Goal: Task Accomplishment & Management: Manage account settings

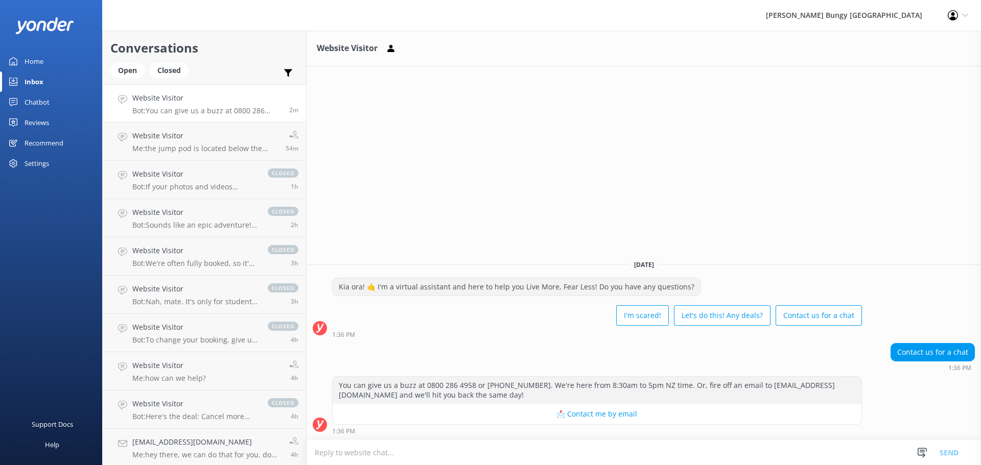
click at [730, 446] on textarea at bounding box center [643, 452] width 674 height 25
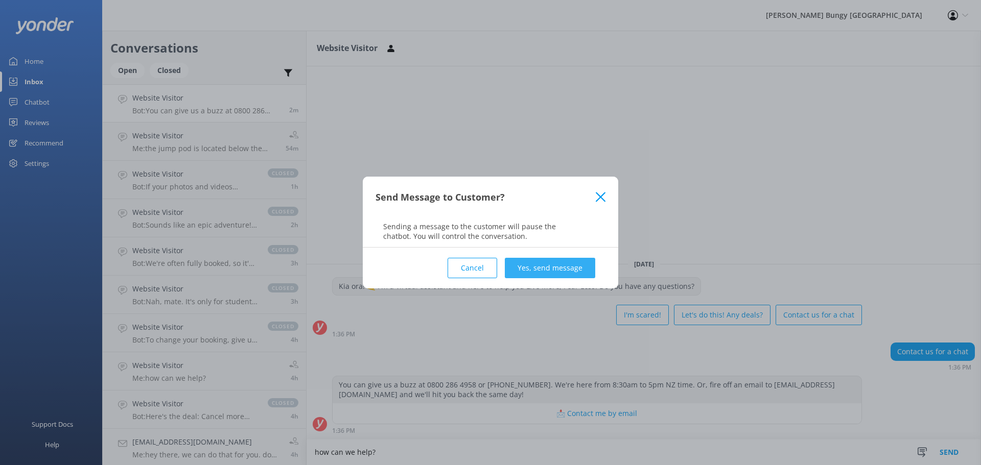
type textarea "how can we help?"
click at [589, 267] on button "Yes, send message" at bounding box center [550, 268] width 90 height 20
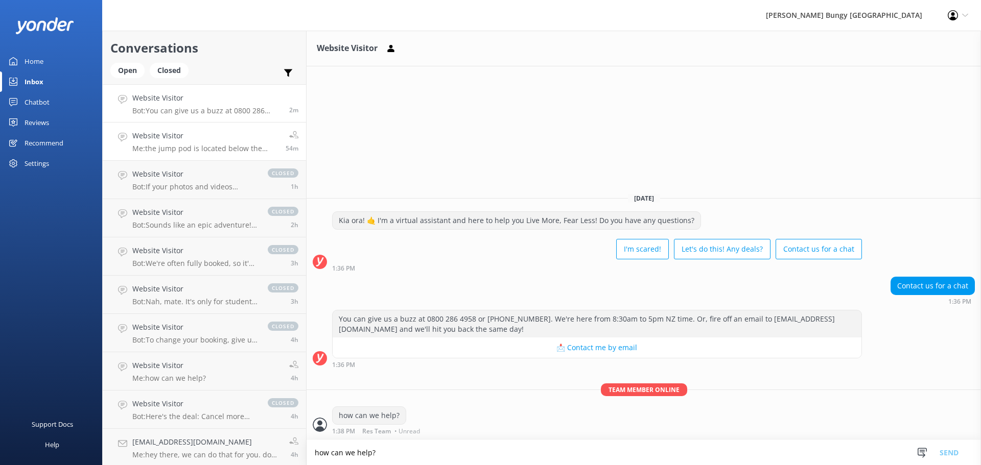
click at [249, 159] on link "Website Visitor Me: the jump pod is located below the bridge and its about a 10…" at bounding box center [204, 142] width 203 height 38
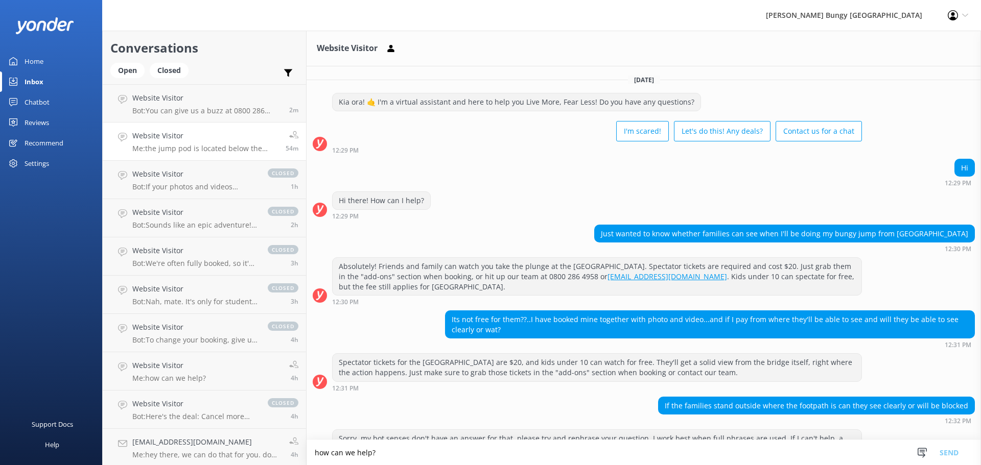
click at [247, 132] on h4 "Website Visitor" at bounding box center [205, 135] width 146 height 11
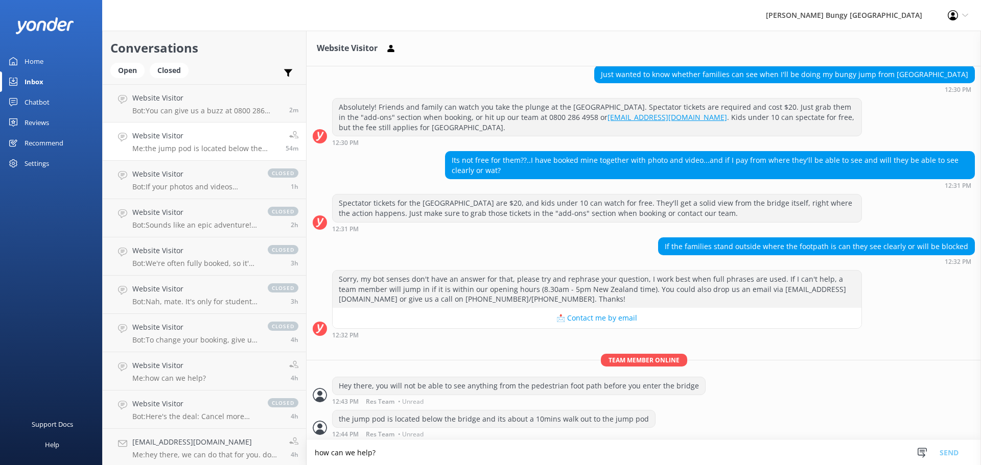
scroll to position [162, 0]
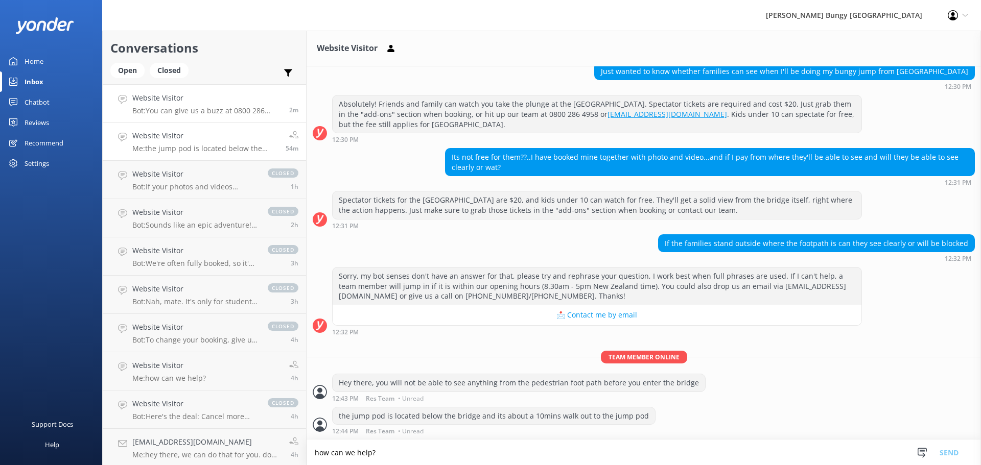
click at [248, 105] on div "Website Visitor Bot: You can give us a buzz at 0800 286 4958 or +64 3 450 1300.…" at bounding box center [206, 103] width 149 height 22
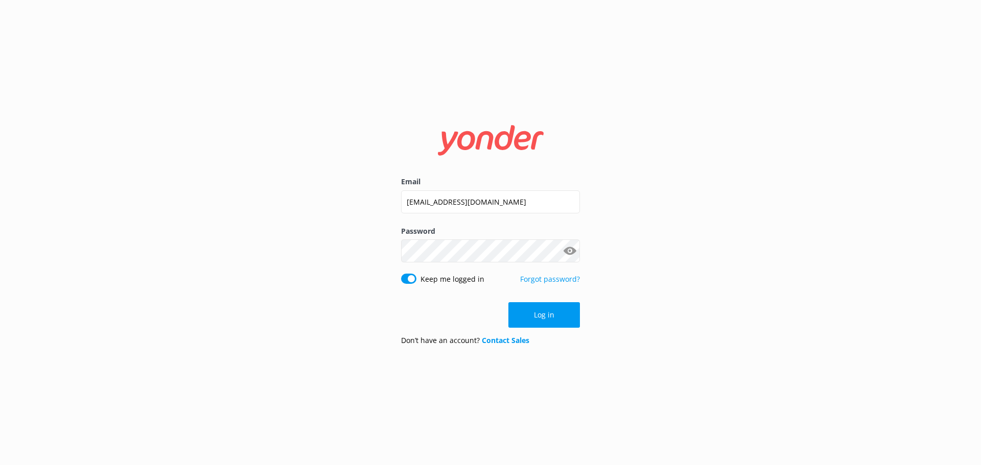
click at [547, 317] on button "Log in" at bounding box center [543, 315] width 71 height 26
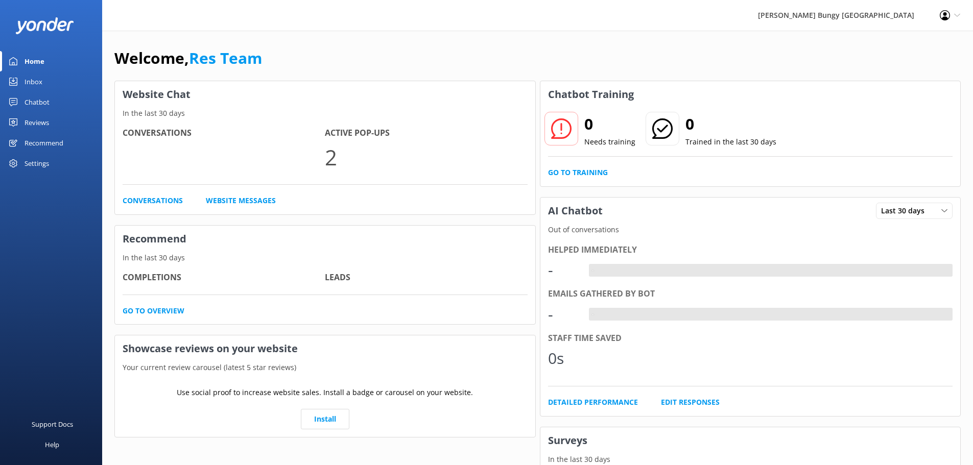
click at [39, 84] on div "Inbox" at bounding box center [34, 81] width 18 height 20
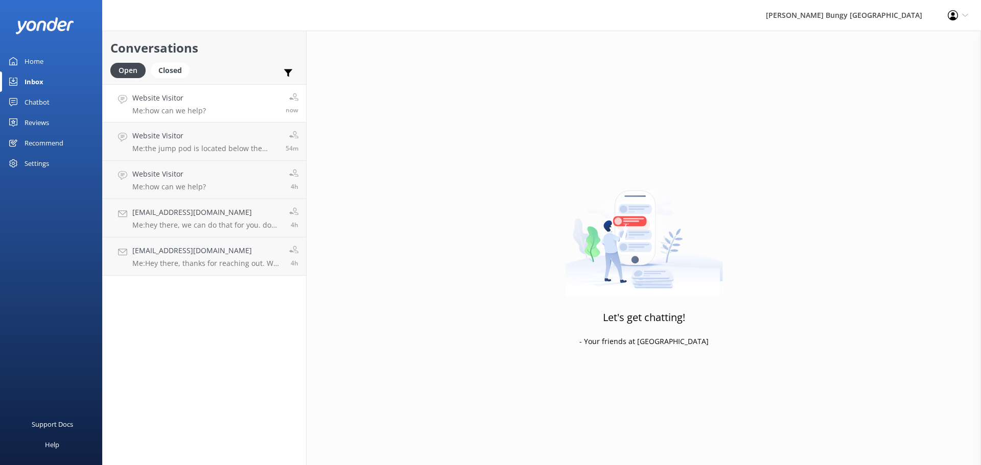
click at [190, 117] on link "Website Visitor Me: how can we help? now" at bounding box center [204, 103] width 203 height 38
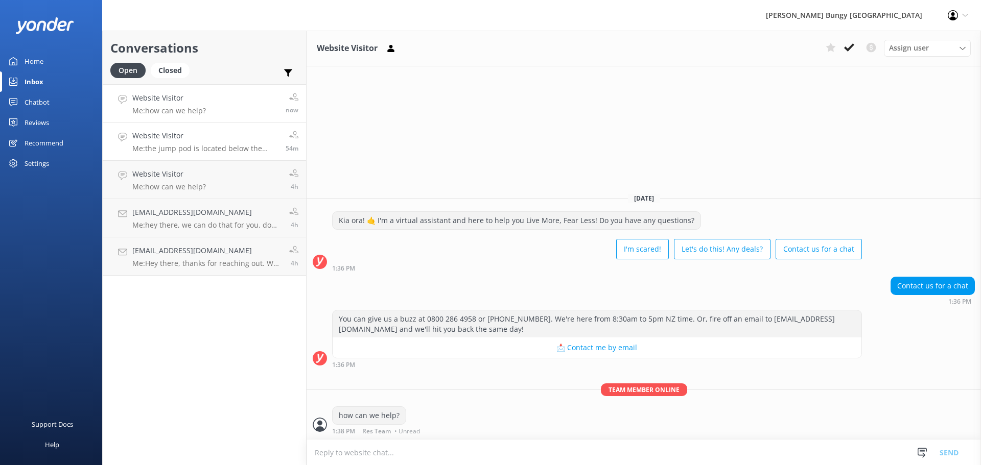
click at [222, 148] on p "Me: the jump pod is located below the bridge and its about a 10mins walk out to…" at bounding box center [205, 148] width 146 height 9
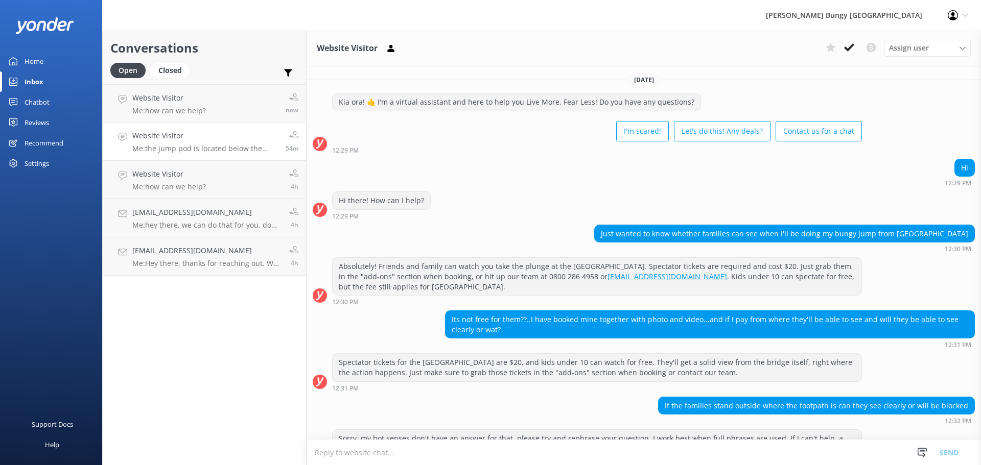
scroll to position [162, 0]
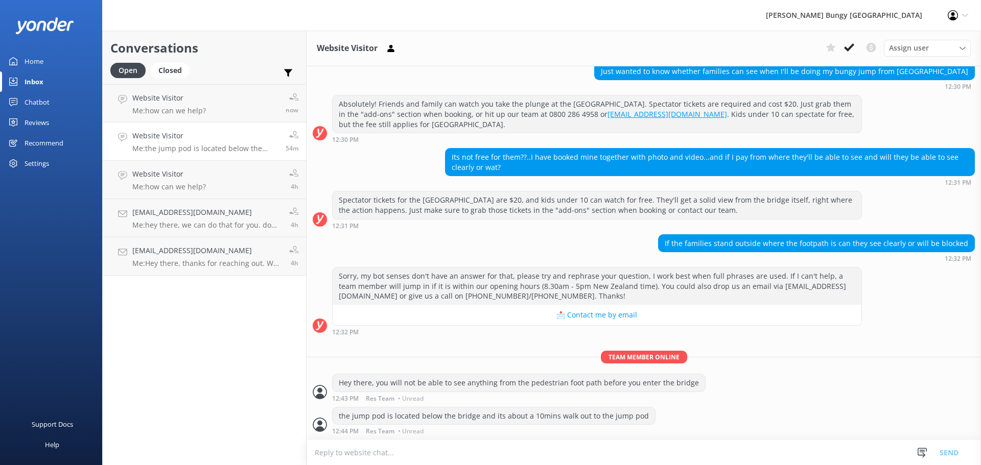
click at [222, 148] on p "Me: the jump pod is located below the bridge and its about a 10mins walk out to…" at bounding box center [205, 148] width 146 height 9
click at [224, 178] on link "Website Visitor Me: how can we help? 4h" at bounding box center [204, 180] width 203 height 38
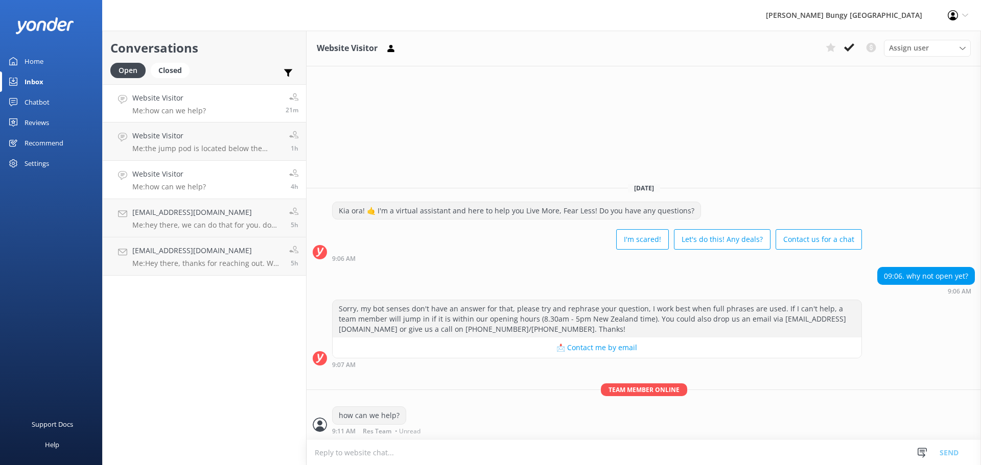
click at [253, 113] on link "Website Visitor Me: how can we help? 21m" at bounding box center [204, 103] width 203 height 38
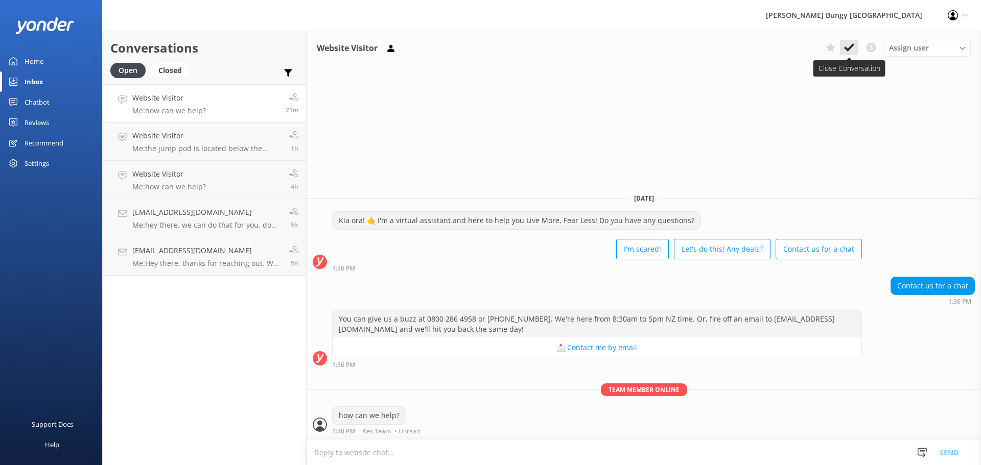
click at [847, 50] on use at bounding box center [849, 47] width 10 height 8
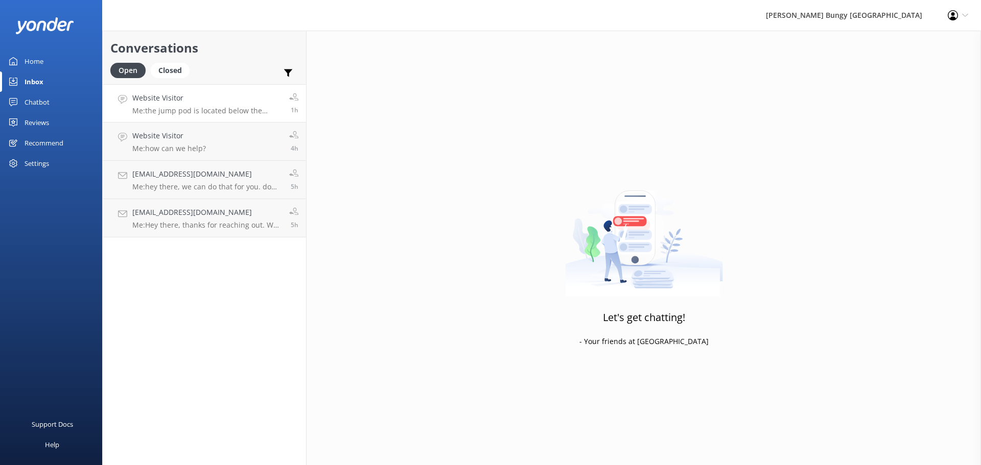
click at [254, 100] on h4 "Website Visitor" at bounding box center [206, 97] width 149 height 11
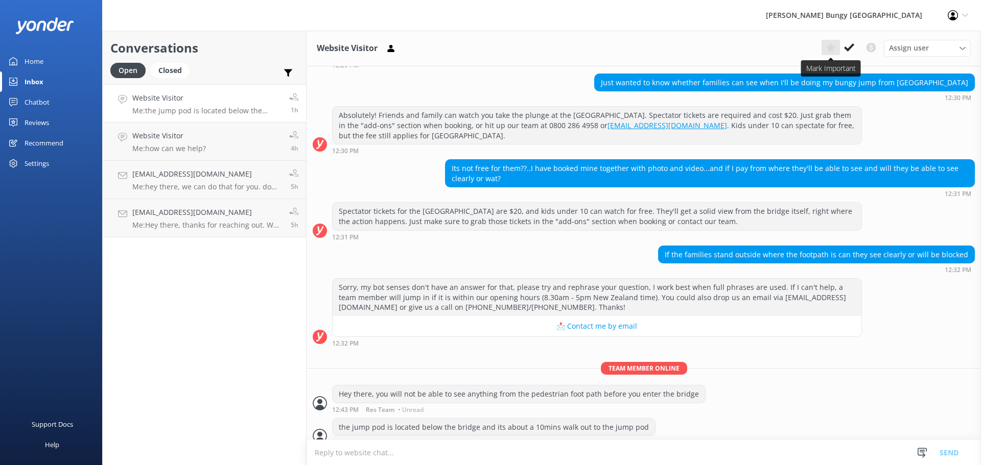
scroll to position [162, 0]
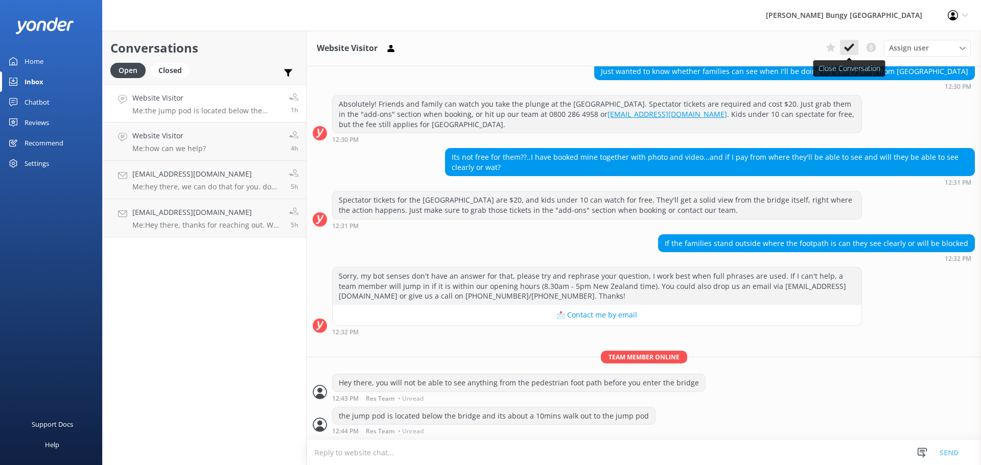
click at [846, 43] on icon at bounding box center [849, 47] width 10 height 10
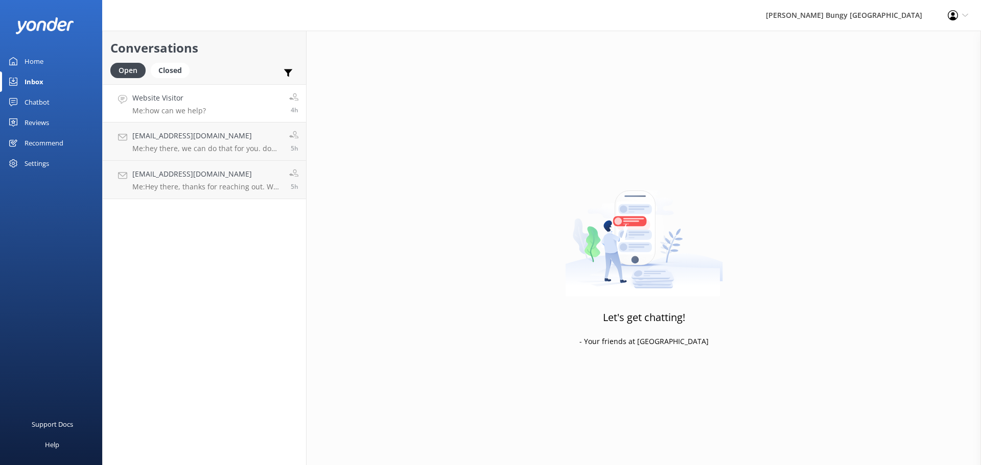
click at [255, 100] on link "Website Visitor Me: how can we help? 4h" at bounding box center [204, 103] width 203 height 38
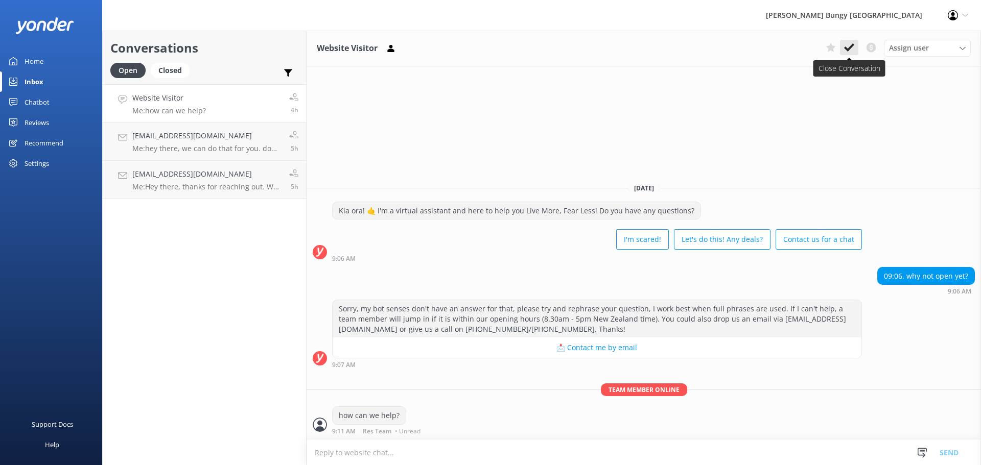
click at [846, 52] on icon at bounding box center [849, 47] width 10 height 10
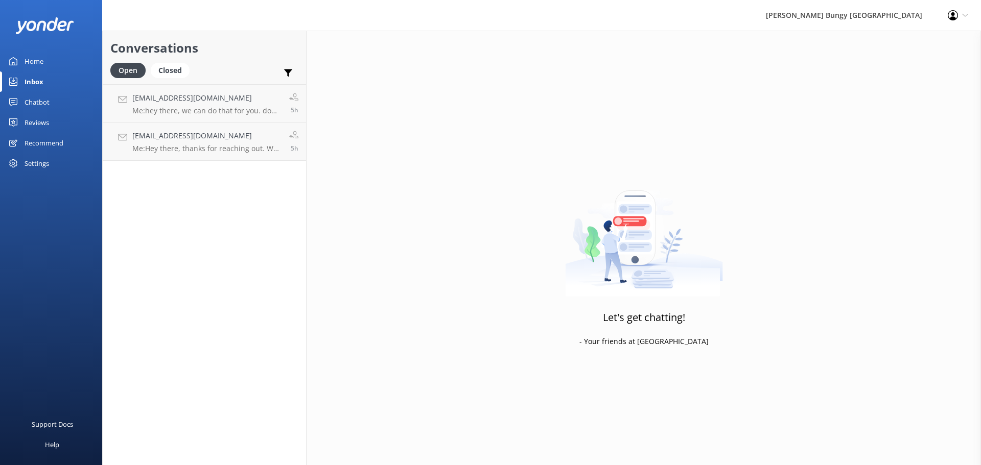
click at [41, 96] on div "Chatbot" at bounding box center [37, 102] width 25 height 20
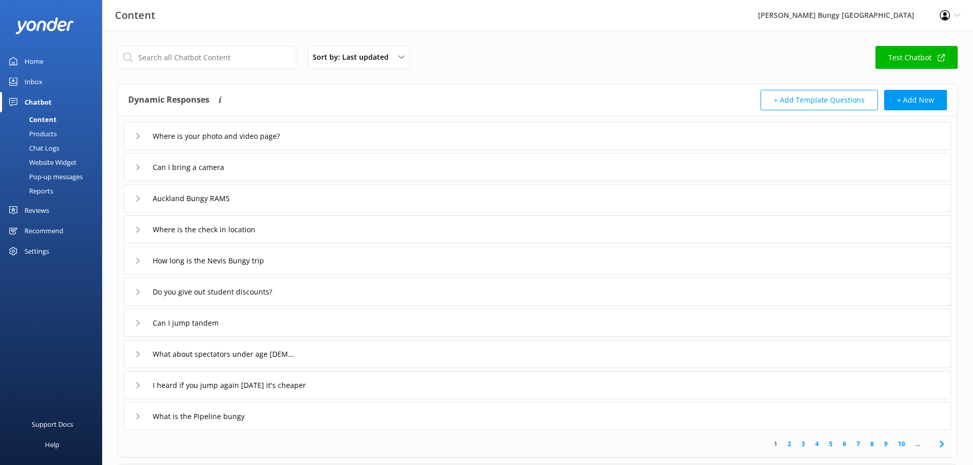
click at [53, 147] on div "Chat Logs" at bounding box center [32, 148] width 53 height 14
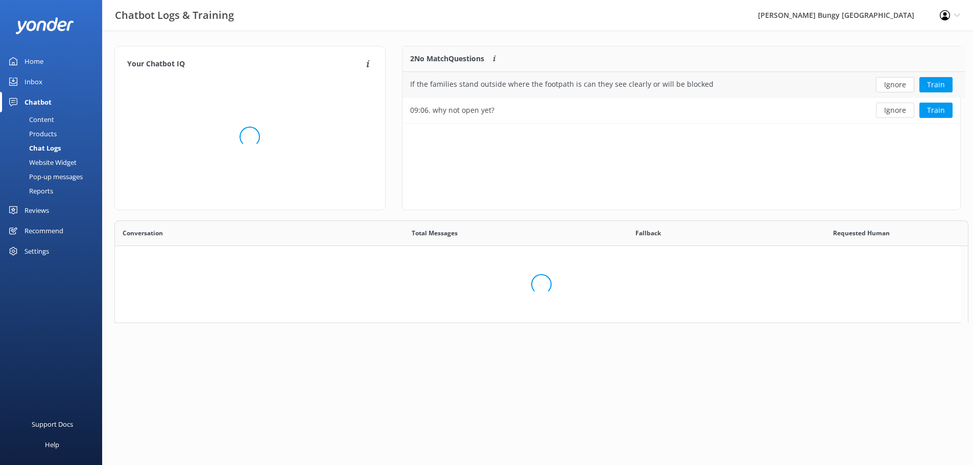
scroll to position [69, 550]
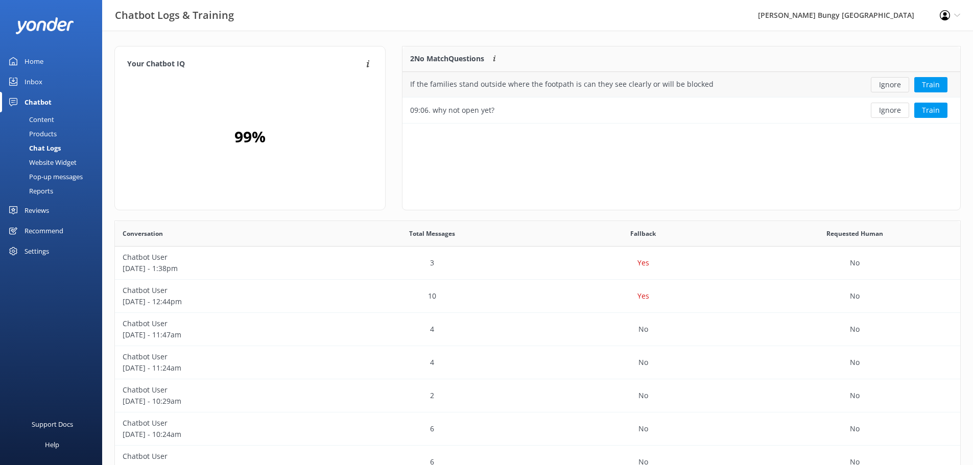
click at [893, 87] on button "Ignore" at bounding box center [890, 84] width 38 height 15
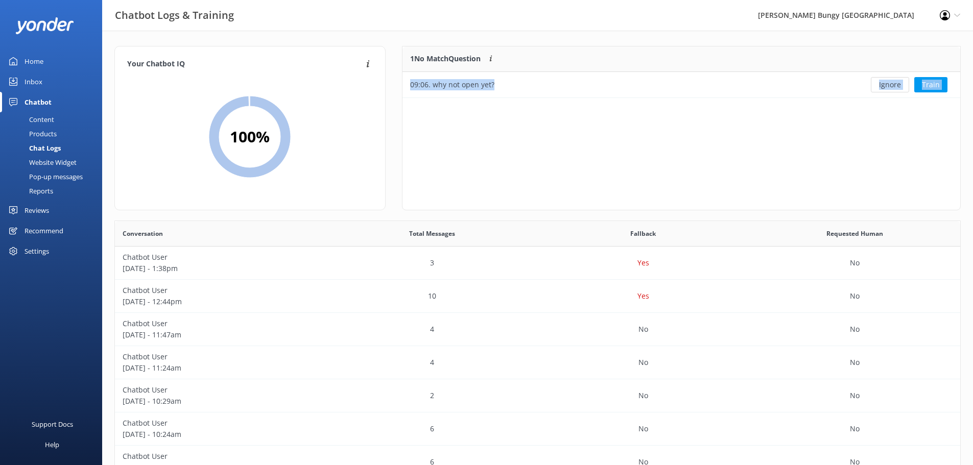
scroll to position [44, 550]
click at [893, 87] on button "Ignore" at bounding box center [890, 84] width 38 height 15
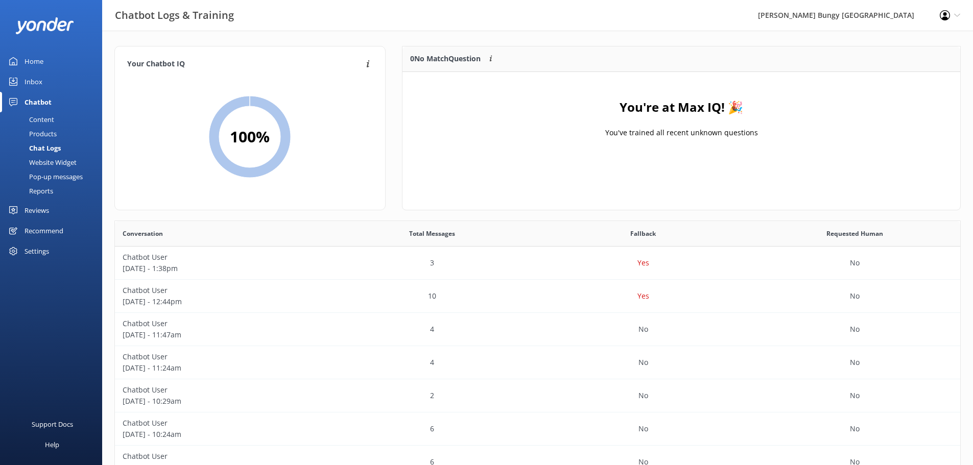
click at [40, 84] on div "Inbox" at bounding box center [34, 81] width 18 height 20
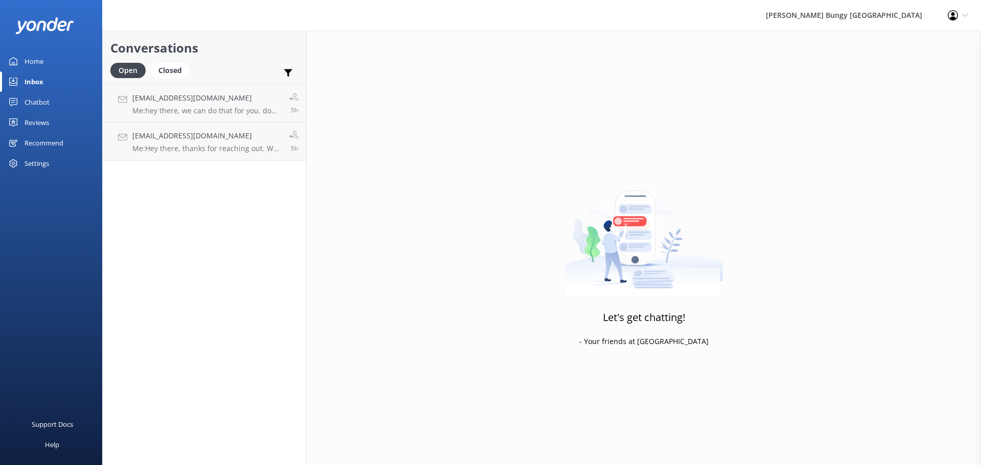
click at [73, 122] on link "Reviews" at bounding box center [51, 122] width 102 height 20
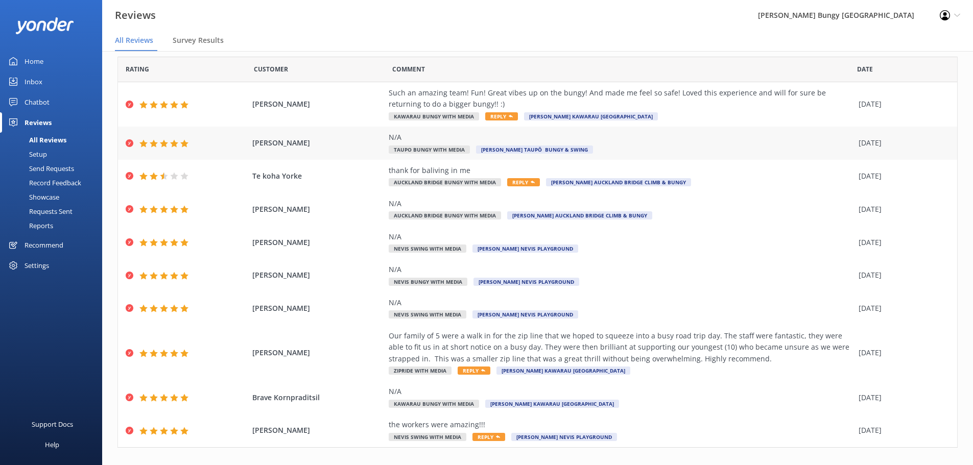
scroll to position [47, 0]
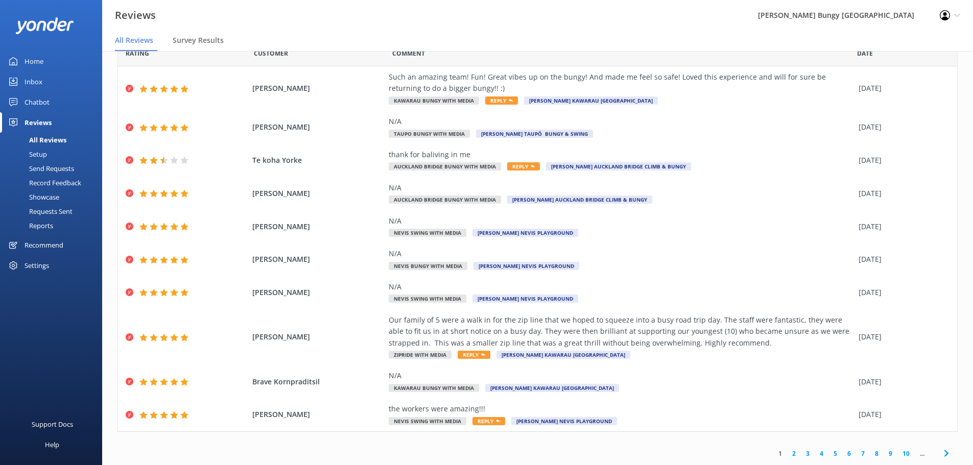
click at [787, 455] on link "2" at bounding box center [794, 454] width 14 height 10
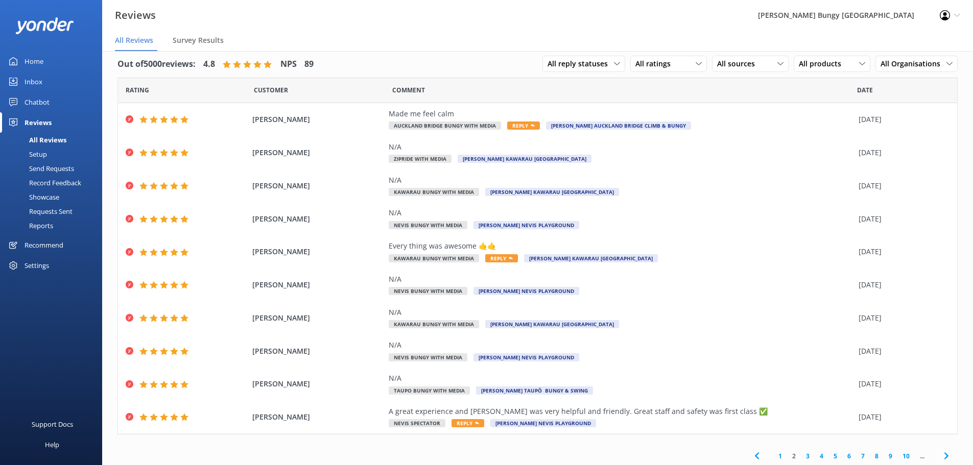
scroll to position [13, 0]
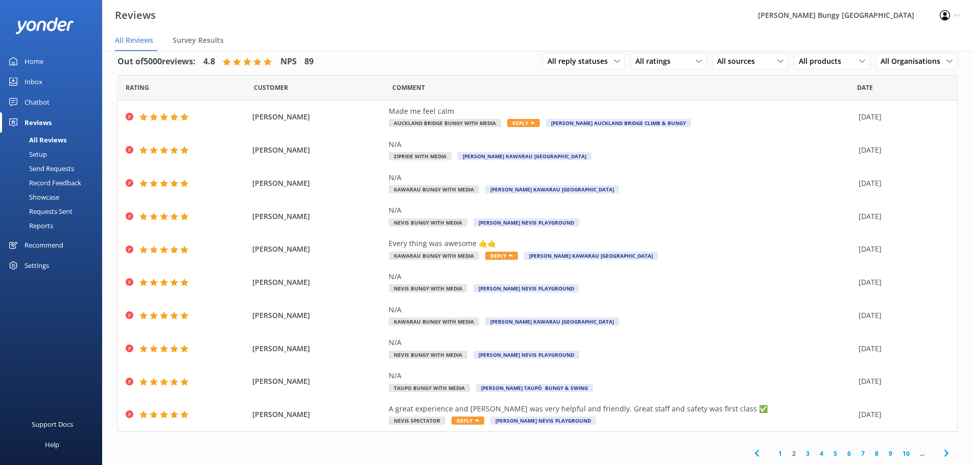
click at [803, 452] on link "3" at bounding box center [808, 454] width 14 height 10
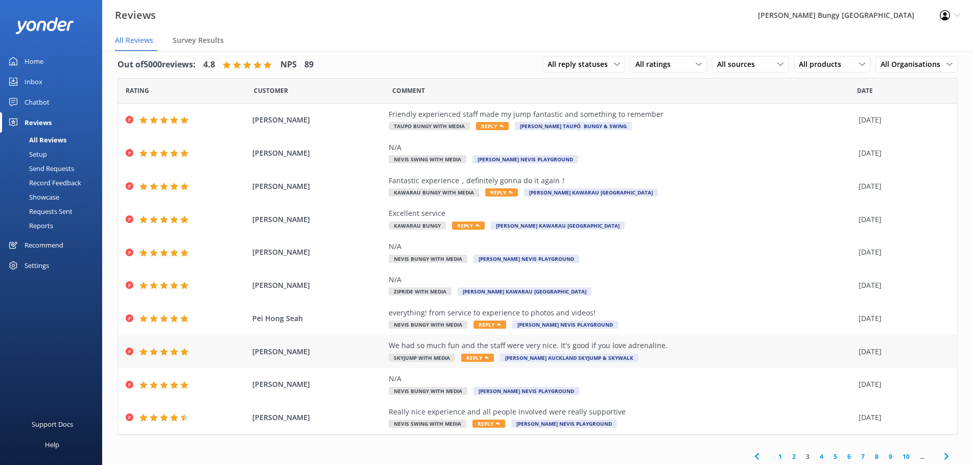
scroll to position [13, 0]
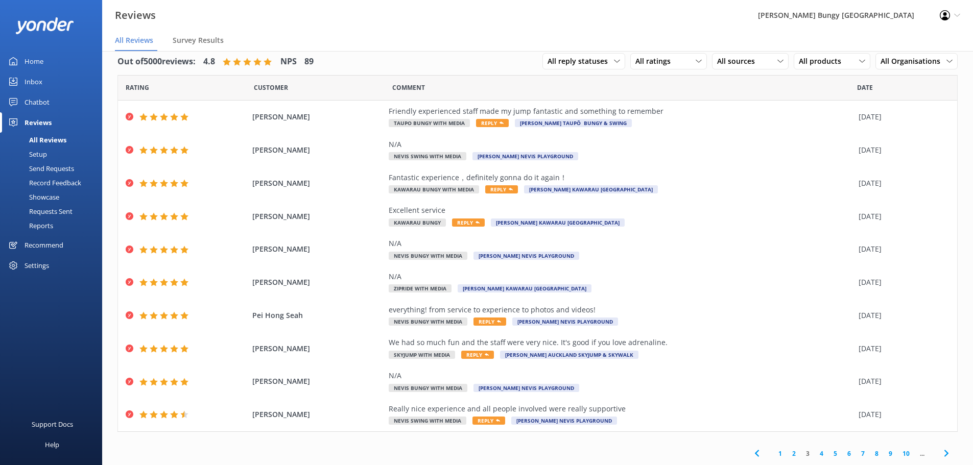
click at [815, 457] on link "4" at bounding box center [822, 454] width 14 height 10
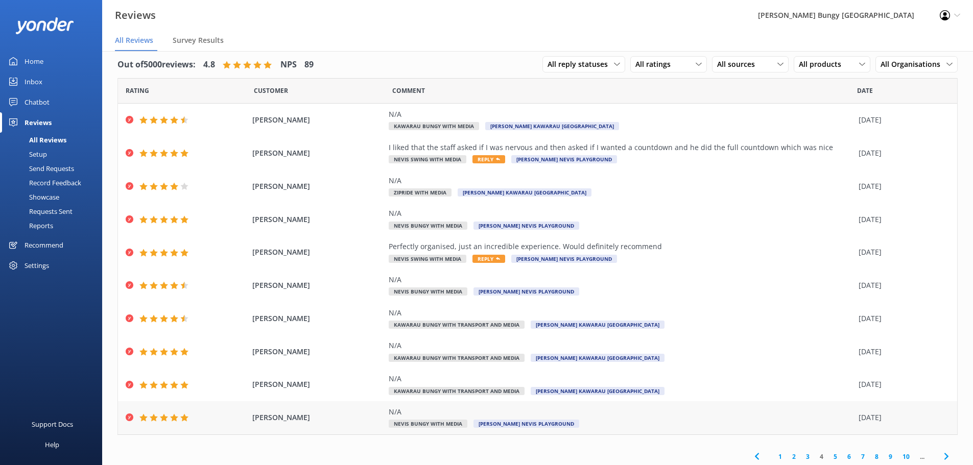
scroll to position [13, 0]
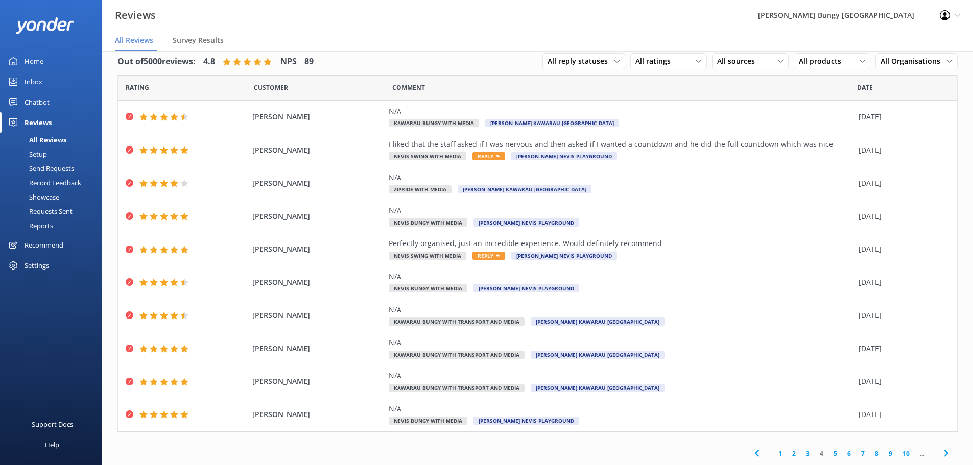
click at [828, 457] on link "5" at bounding box center [835, 454] width 14 height 10
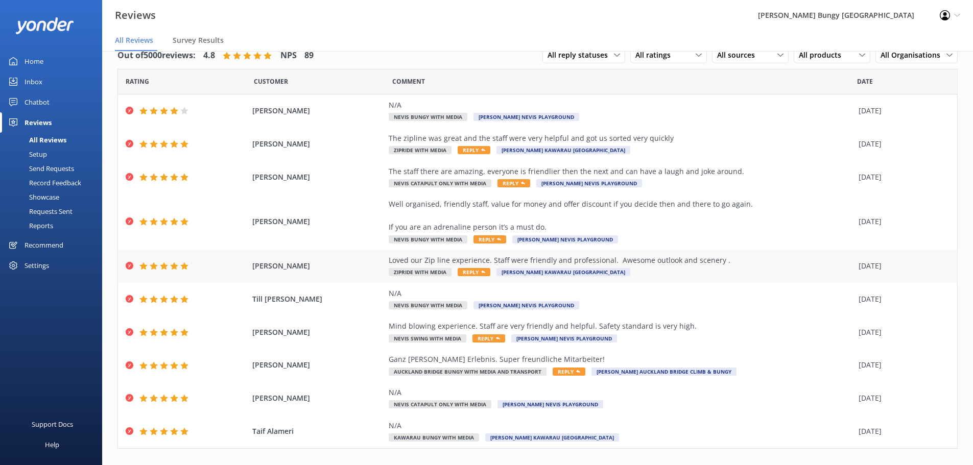
scroll to position [36, 0]
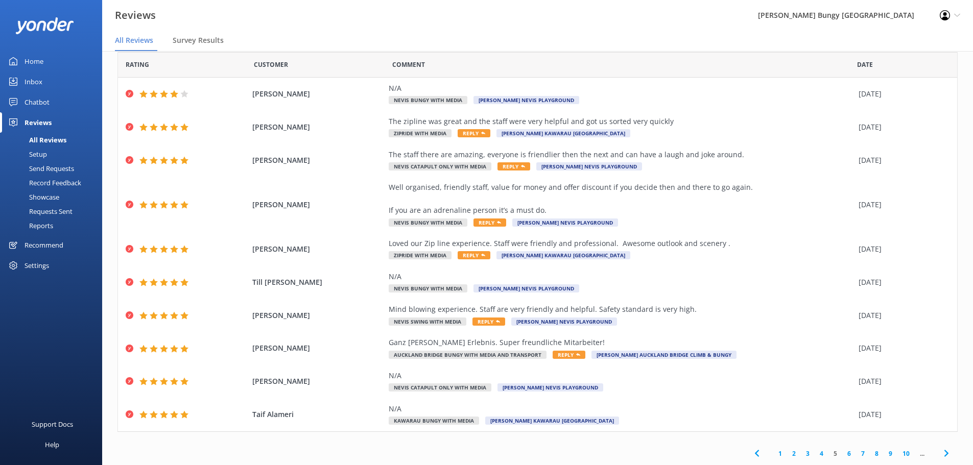
click at [842, 454] on link "6" at bounding box center [849, 454] width 14 height 10
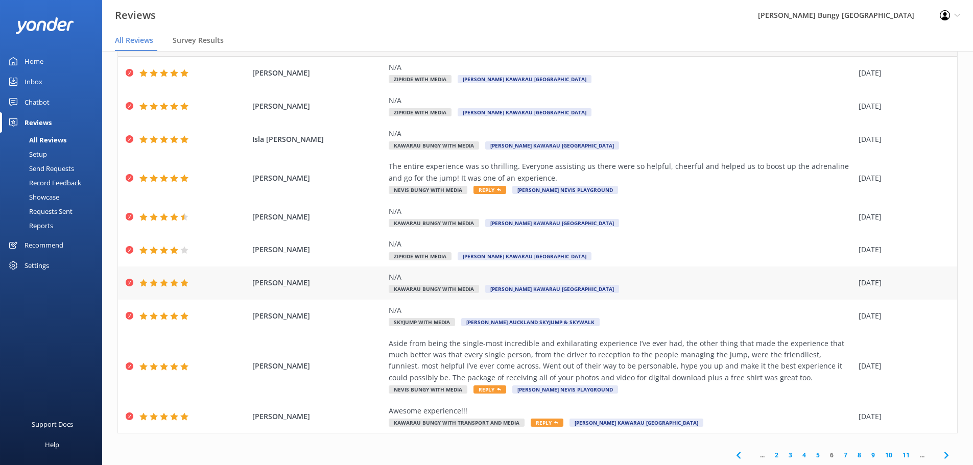
scroll to position [58, 0]
click at [839, 456] on link "7" at bounding box center [846, 454] width 14 height 10
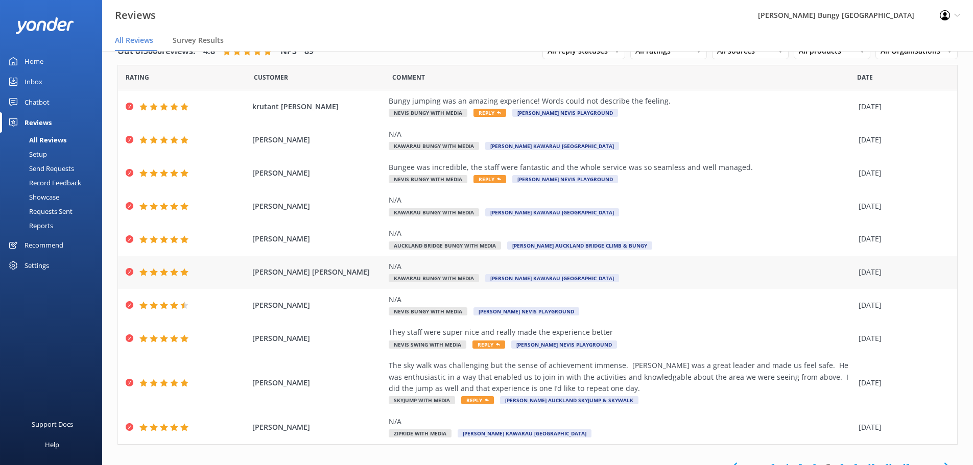
scroll to position [36, 0]
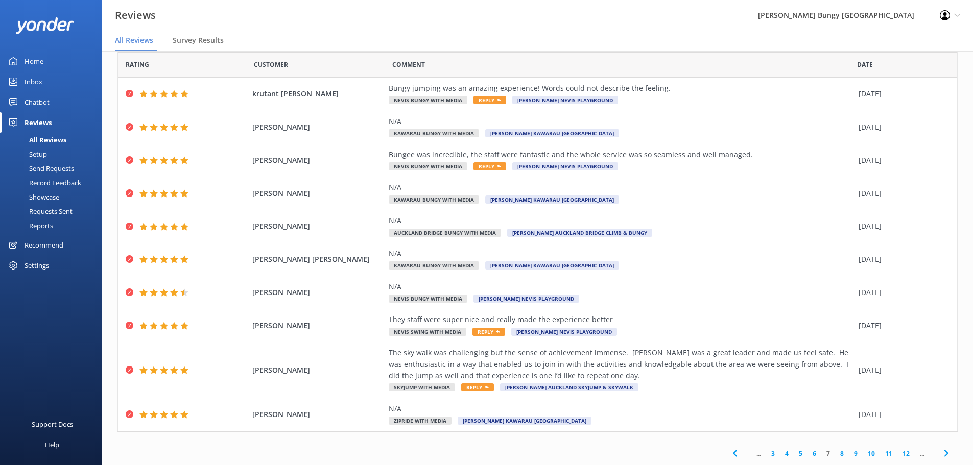
click at [836, 455] on link "8" at bounding box center [842, 454] width 14 height 10
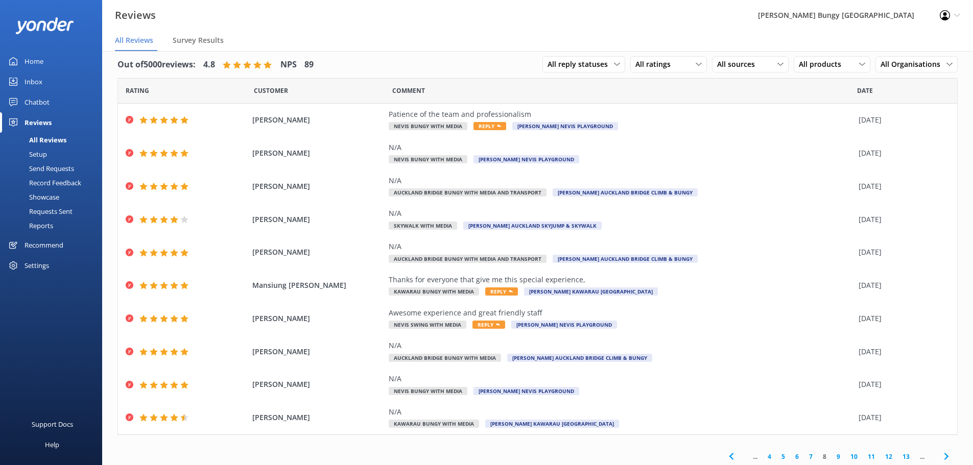
scroll to position [13, 0]
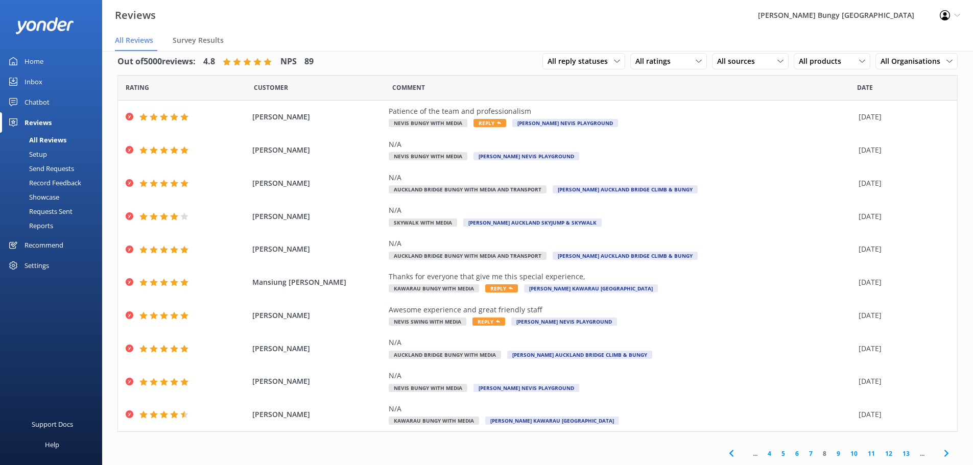
click at [944, 454] on use at bounding box center [946, 453] width 4 height 7
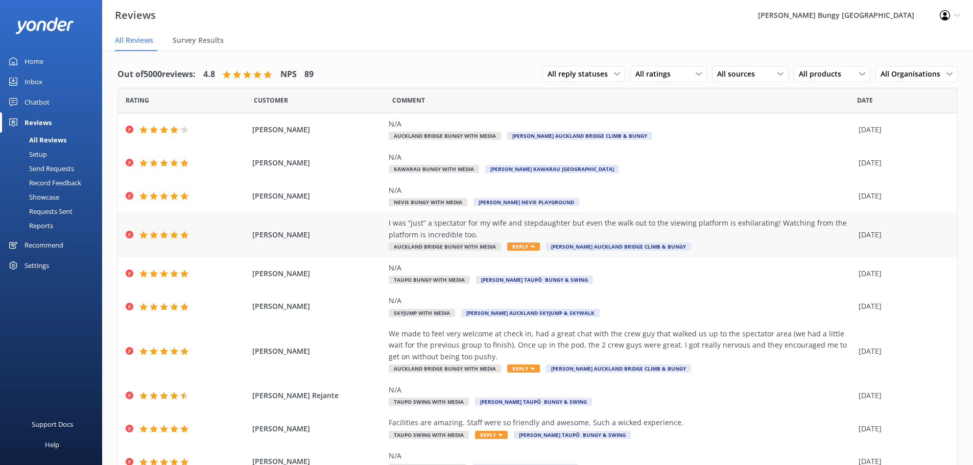
scroll to position [47, 0]
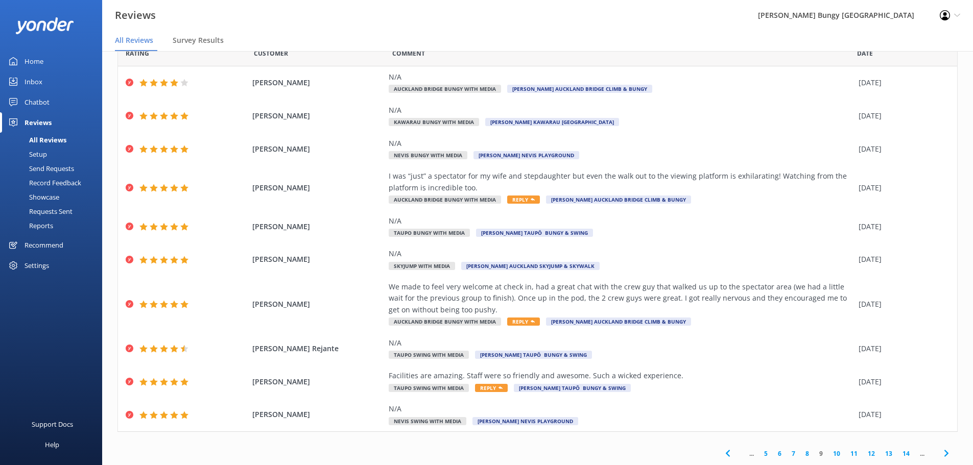
click at [941, 451] on icon at bounding box center [946, 453] width 12 height 12
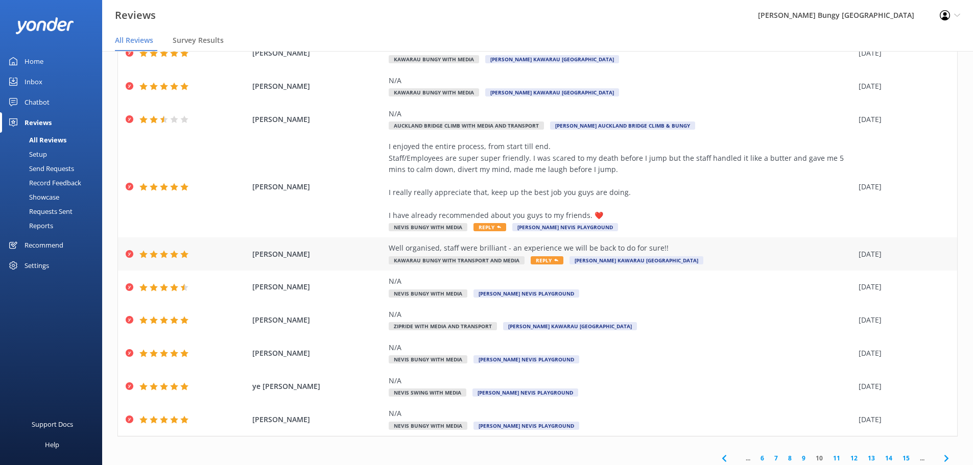
scroll to position [81, 0]
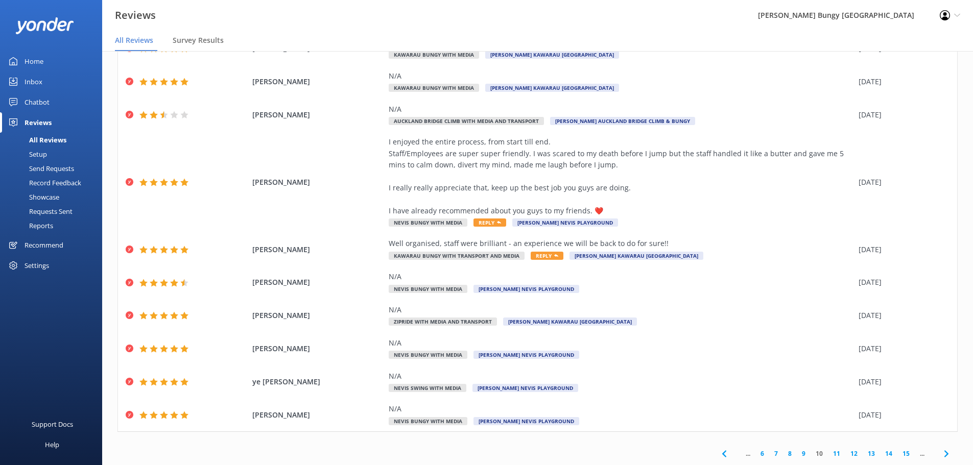
click at [940, 451] on icon at bounding box center [946, 454] width 12 height 12
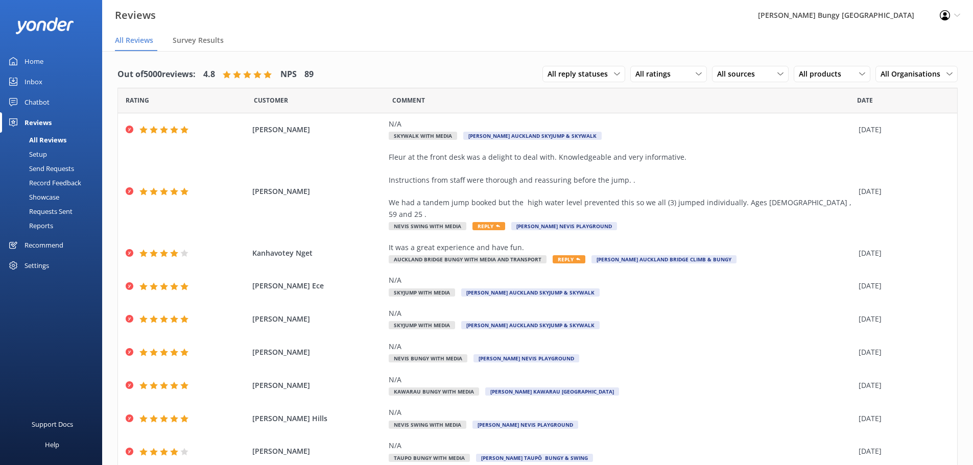
click at [49, 78] on link "Inbox" at bounding box center [51, 81] width 102 height 20
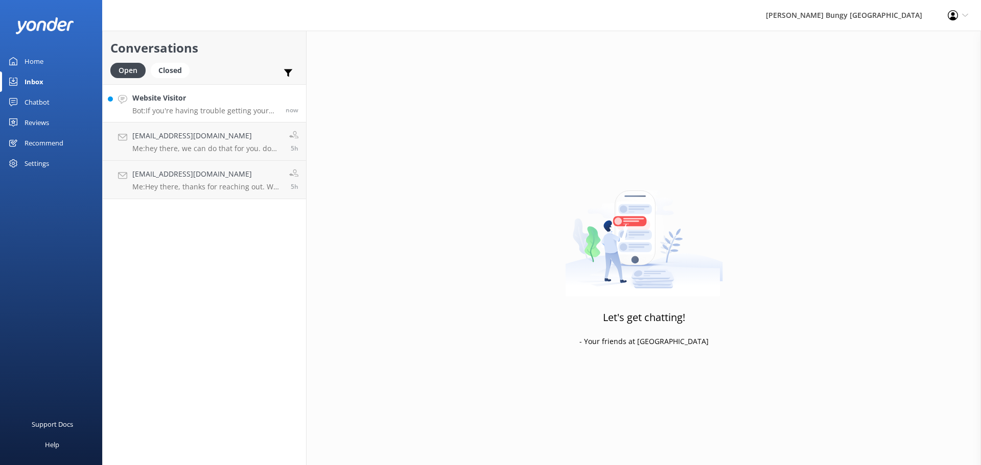
click at [253, 106] on p "Bot: If you're having trouble getting your photos or videos, shoot an email to …" at bounding box center [205, 110] width 146 height 9
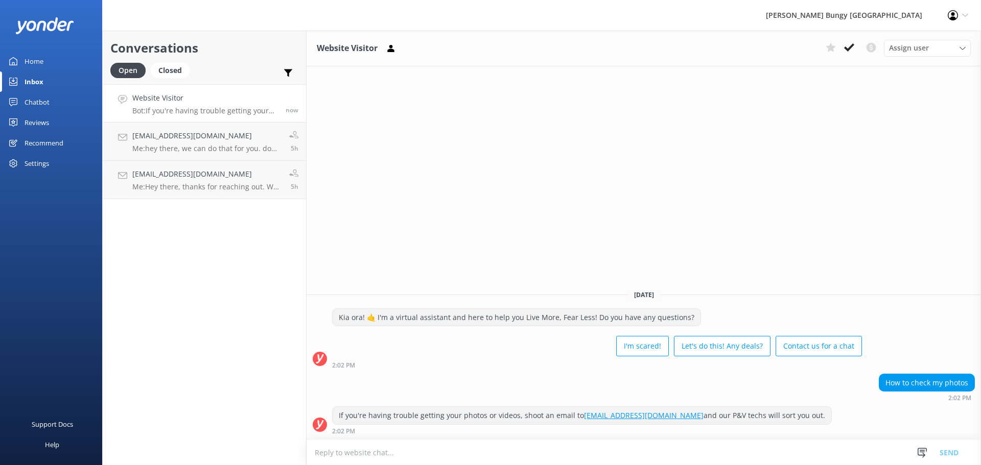
click at [56, 117] on link "Reviews" at bounding box center [51, 122] width 102 height 20
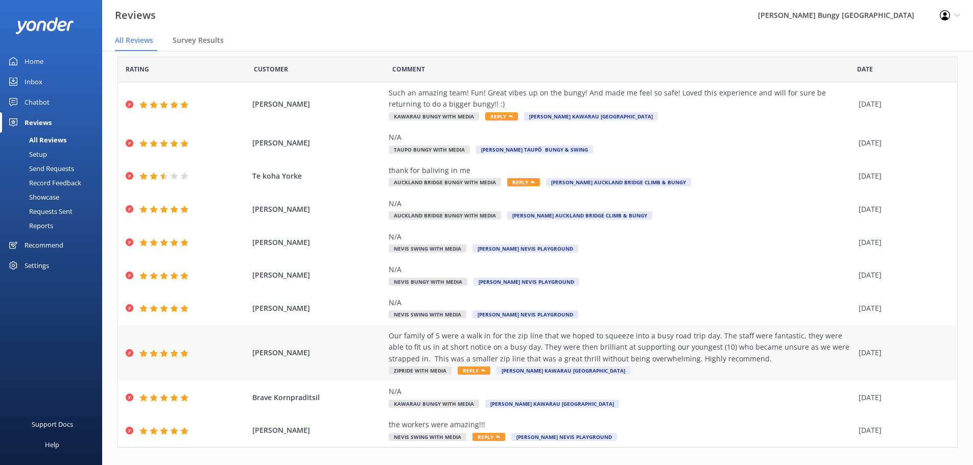
scroll to position [47, 0]
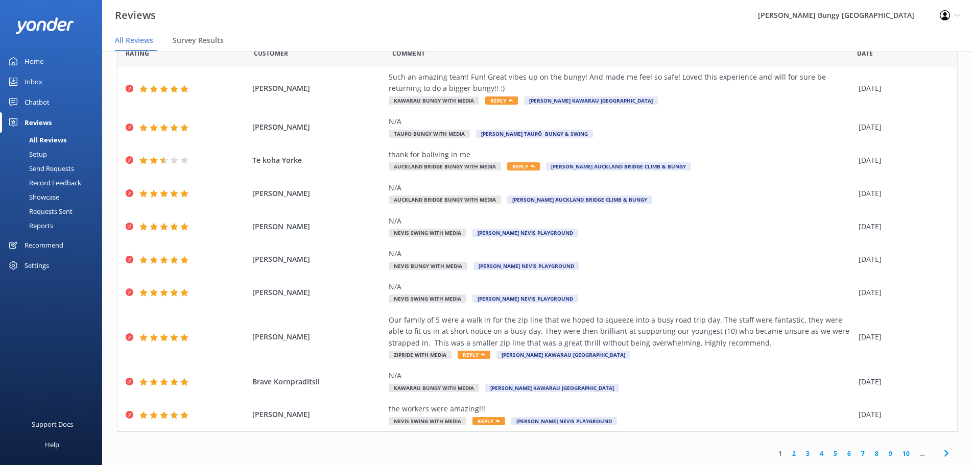
click at [870, 451] on link "8" at bounding box center [877, 454] width 14 height 10
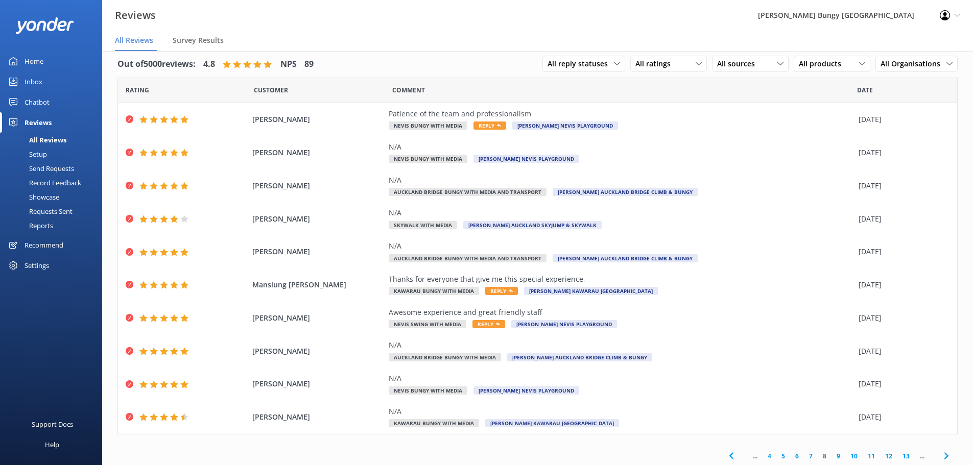
scroll to position [13, 0]
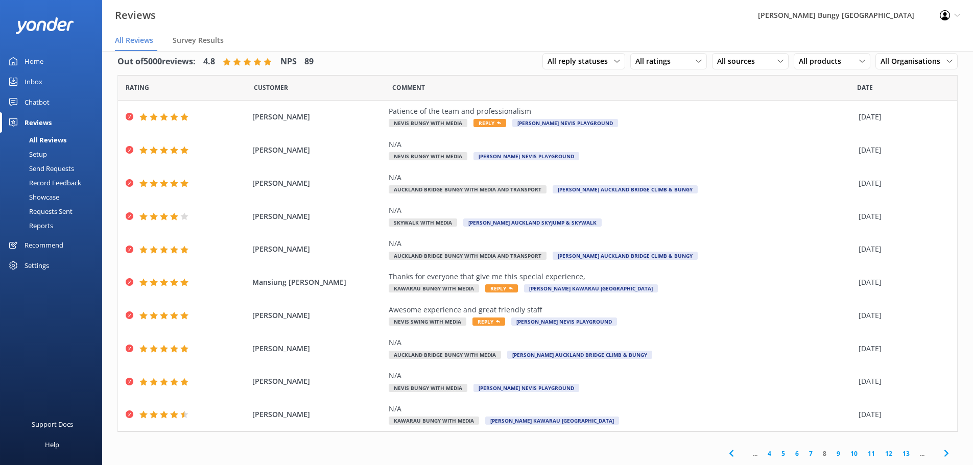
click at [946, 452] on span at bounding box center [946, 453] width 23 height 23
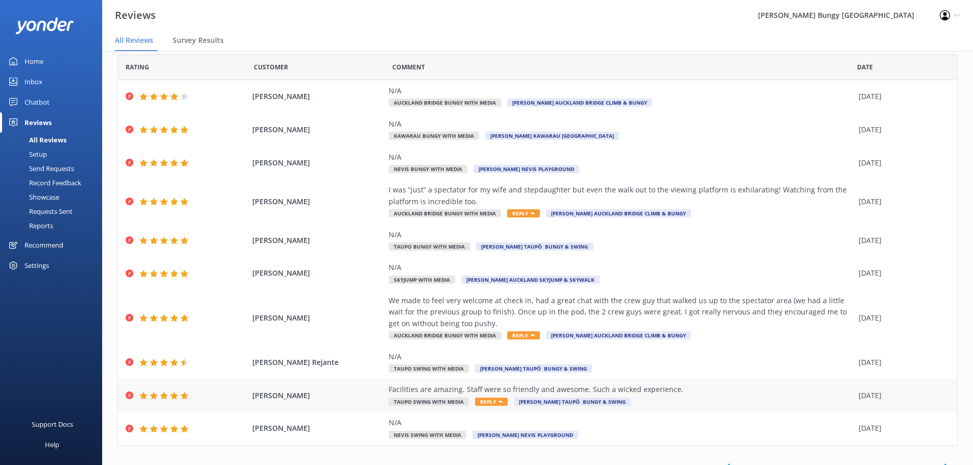
scroll to position [47, 0]
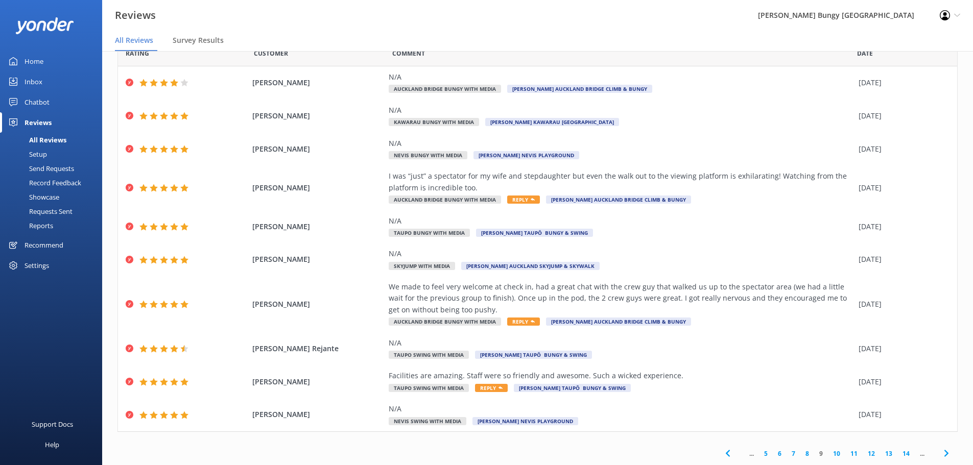
click at [944, 456] on use at bounding box center [946, 453] width 4 height 7
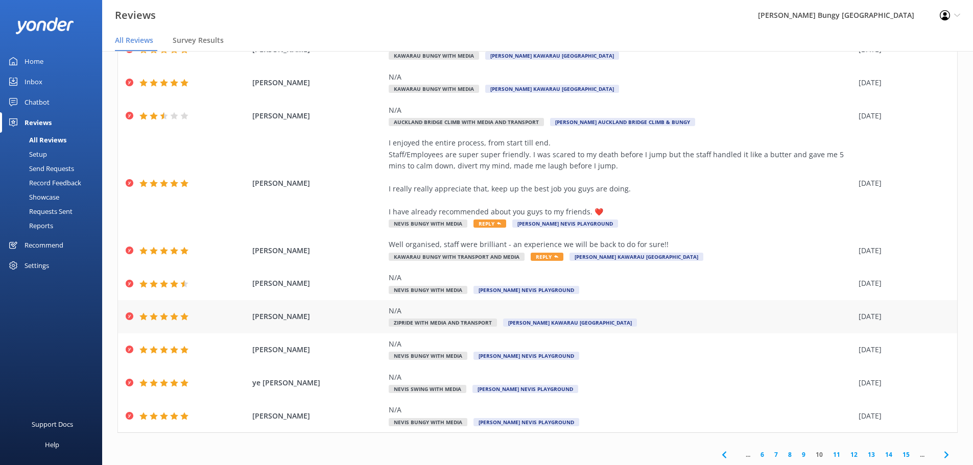
scroll to position [81, 0]
click at [942, 450] on icon at bounding box center [946, 454] width 12 height 12
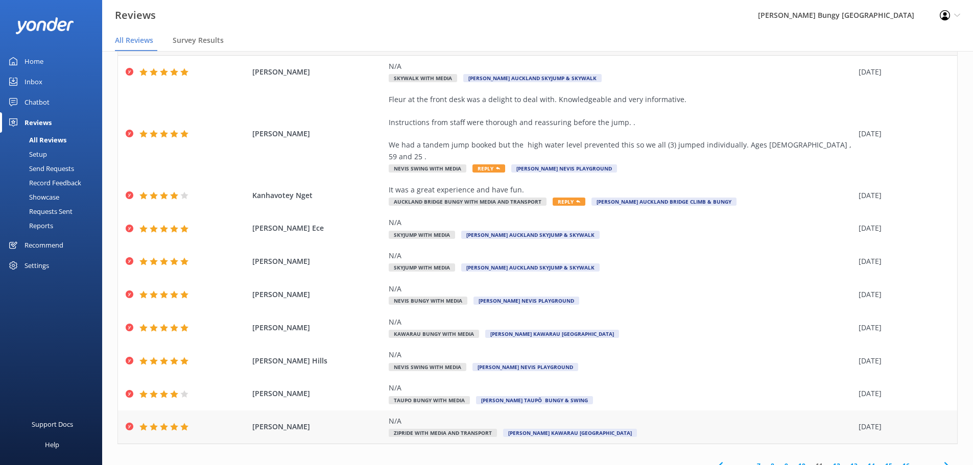
scroll to position [58, 0]
click at [940, 459] on icon at bounding box center [946, 465] width 12 height 12
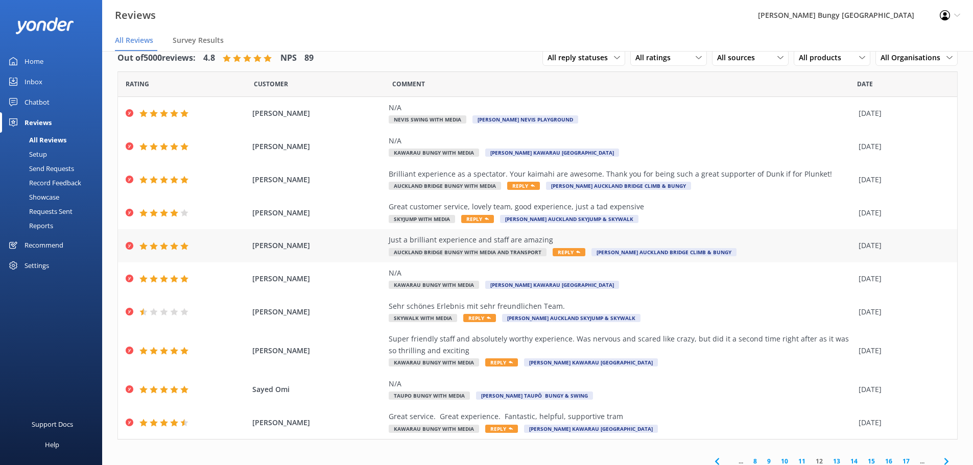
scroll to position [24, 0]
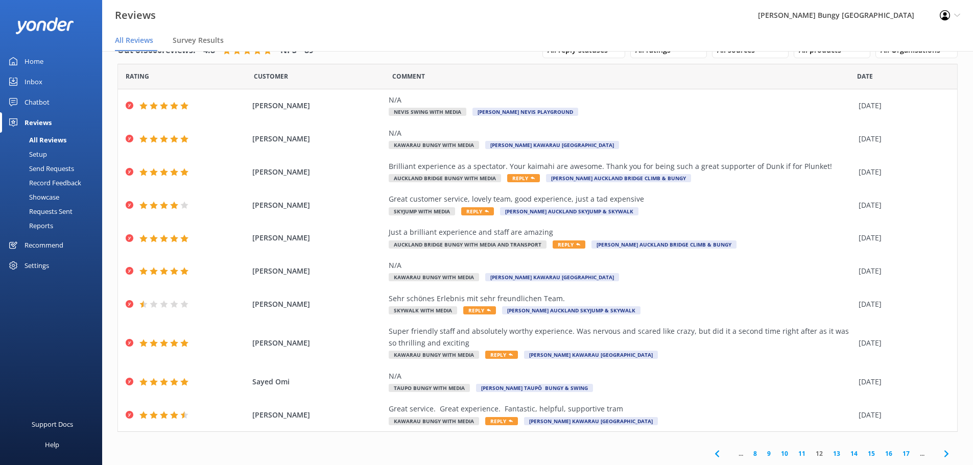
click at [940, 459] on icon at bounding box center [946, 454] width 12 height 12
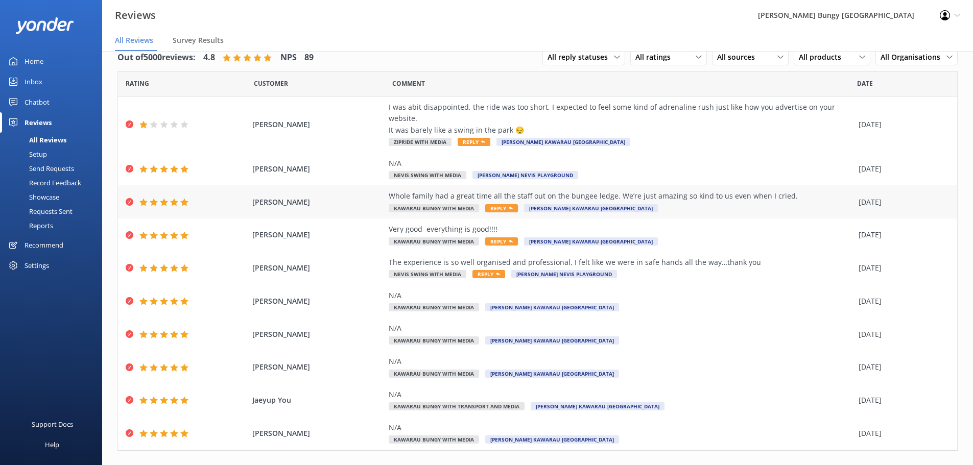
scroll to position [24, 0]
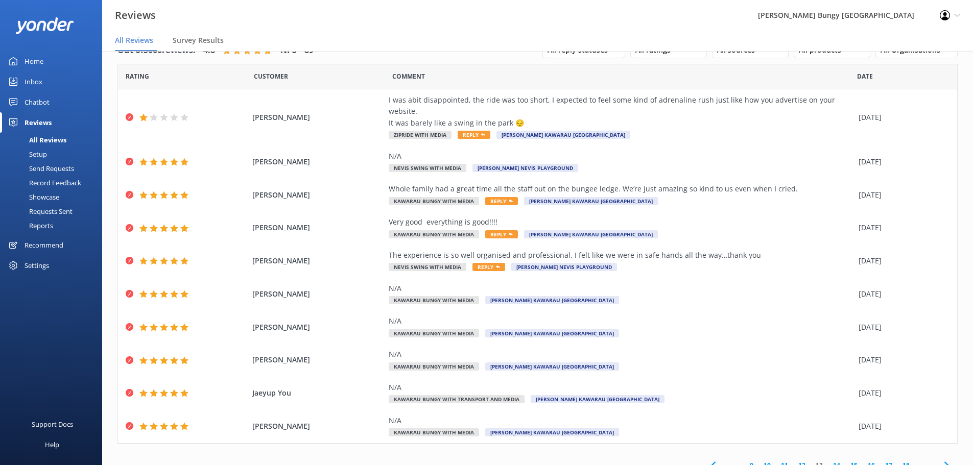
click at [60, 77] on link "Inbox" at bounding box center [51, 81] width 102 height 20
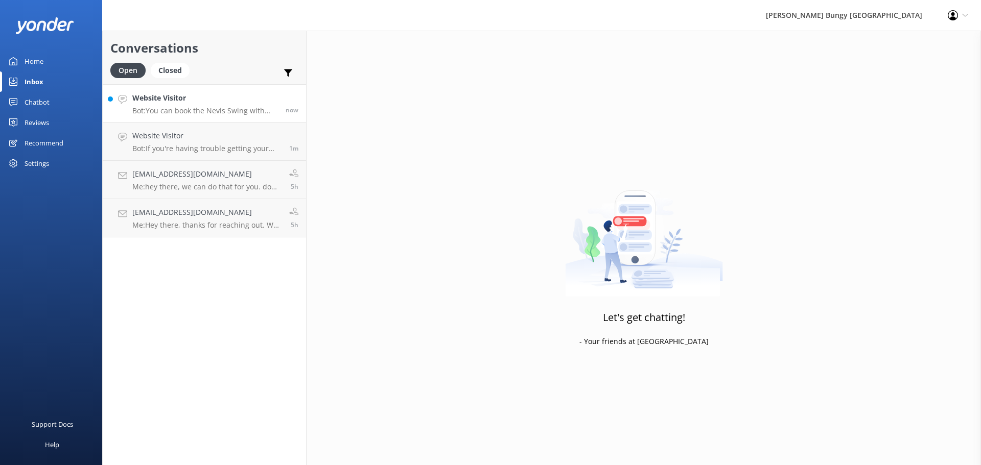
click at [243, 101] on h4 "Website Visitor" at bounding box center [205, 97] width 146 height 11
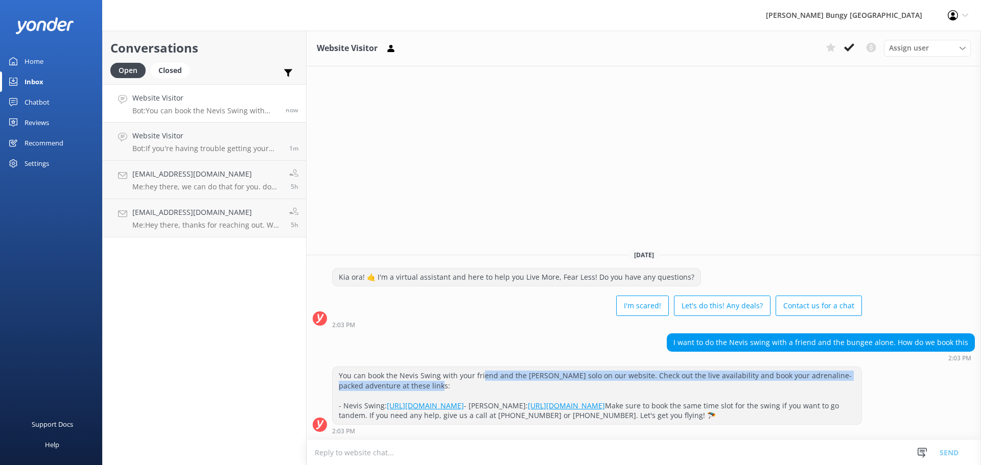
drag, startPoint x: 481, startPoint y: 344, endPoint x: 604, endPoint y: 354, distance: 124.0
click at [604, 367] on div "You can book the Nevis Swing with your friend and the Nevis Bungy solo on our w…" at bounding box center [596, 395] width 529 height 57
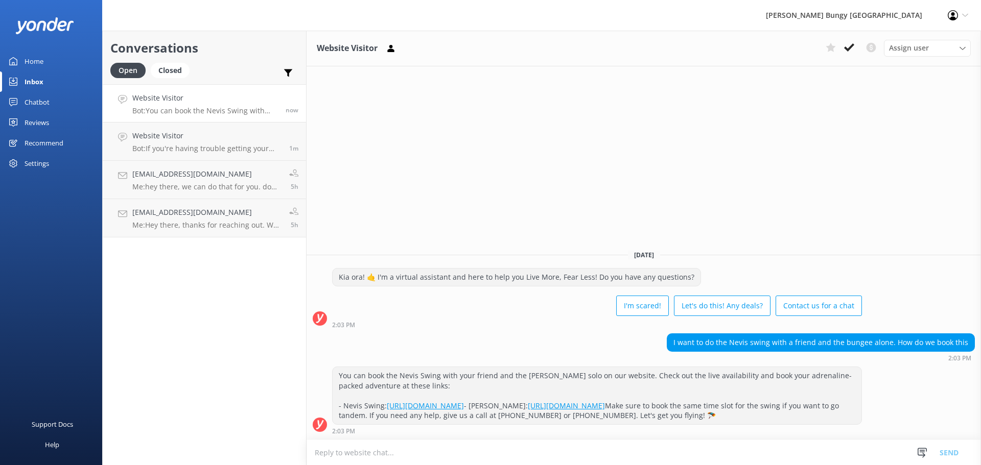
click at [53, 120] on link "Reviews" at bounding box center [51, 122] width 102 height 20
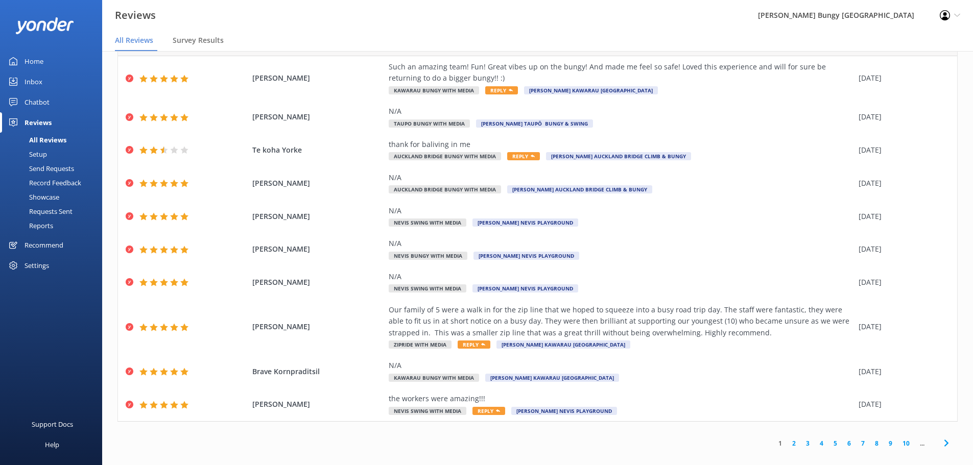
scroll to position [20, 0]
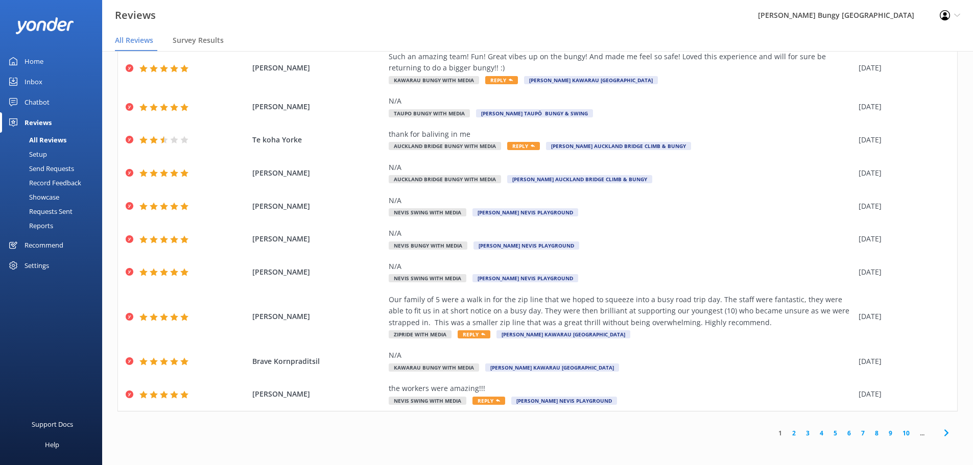
click at [902, 432] on link "10" at bounding box center [905, 433] width 17 height 10
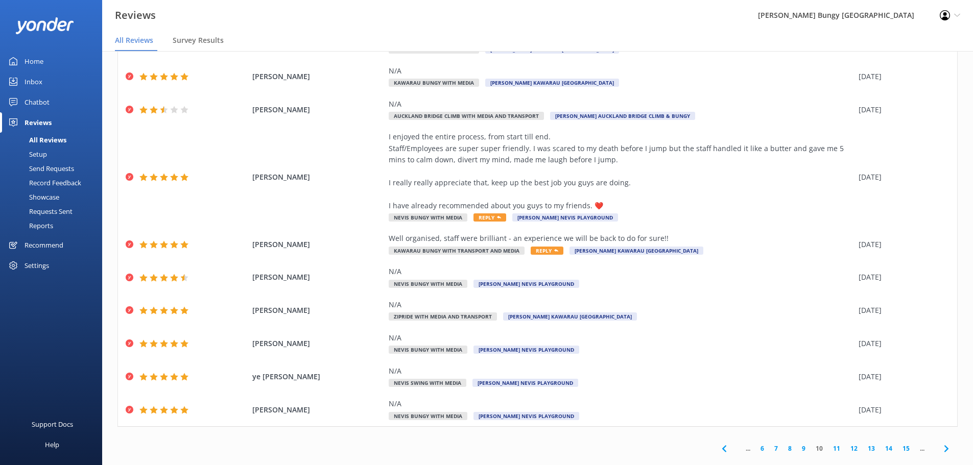
scroll to position [81, 0]
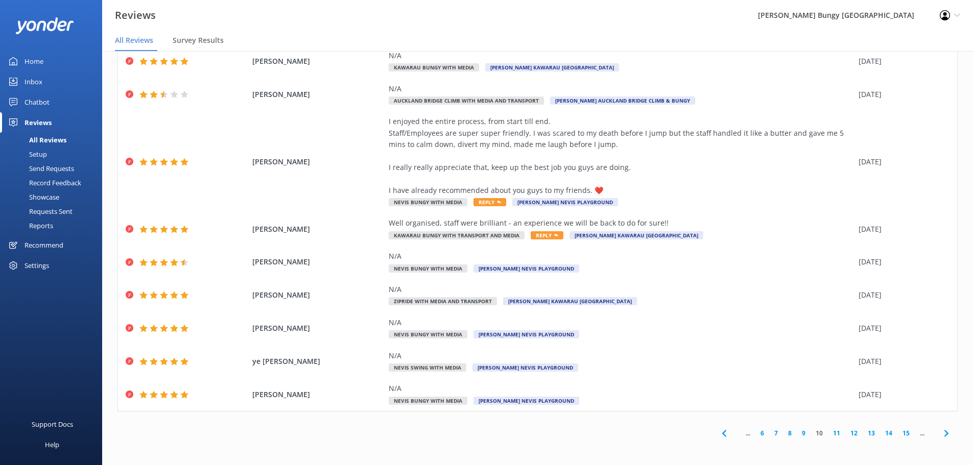
click at [881, 436] on link "14" at bounding box center [888, 433] width 17 height 10
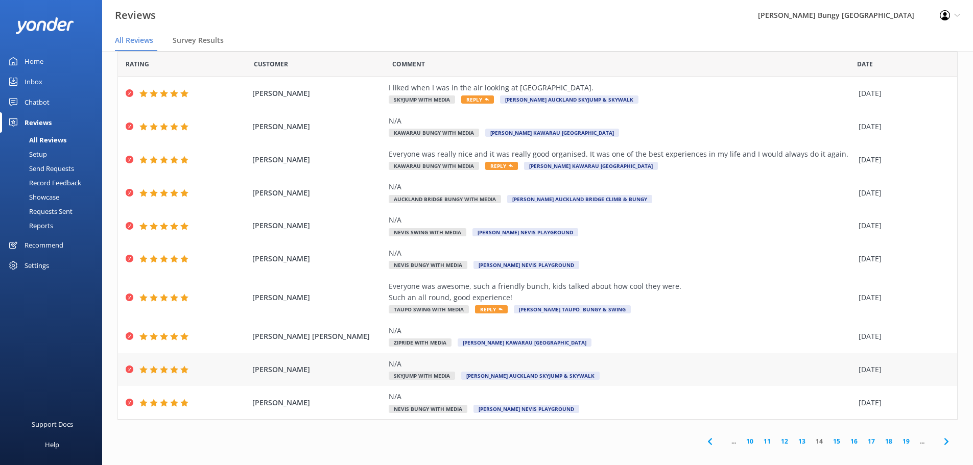
scroll to position [24, 0]
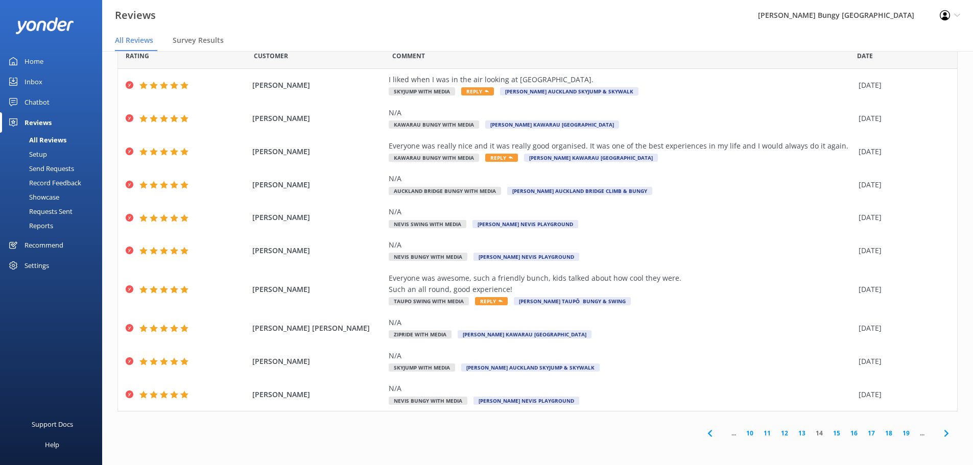
click at [945, 434] on span at bounding box center [946, 433] width 23 height 23
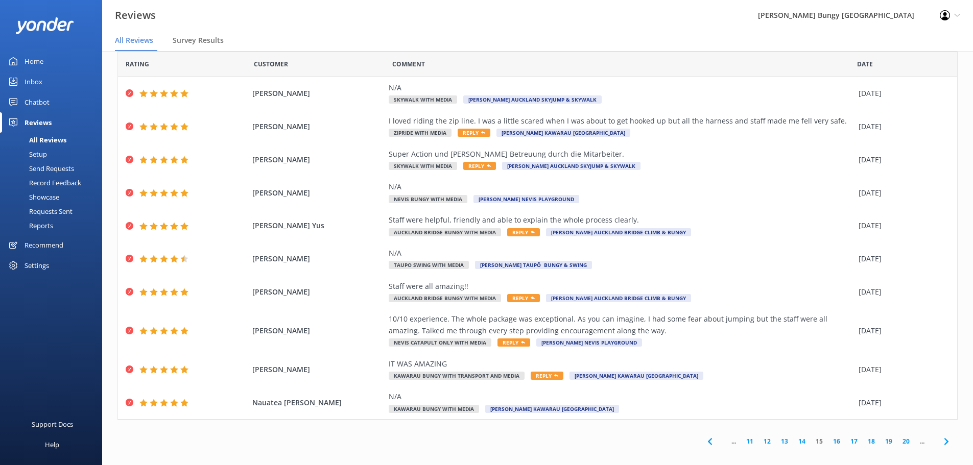
scroll to position [24, 0]
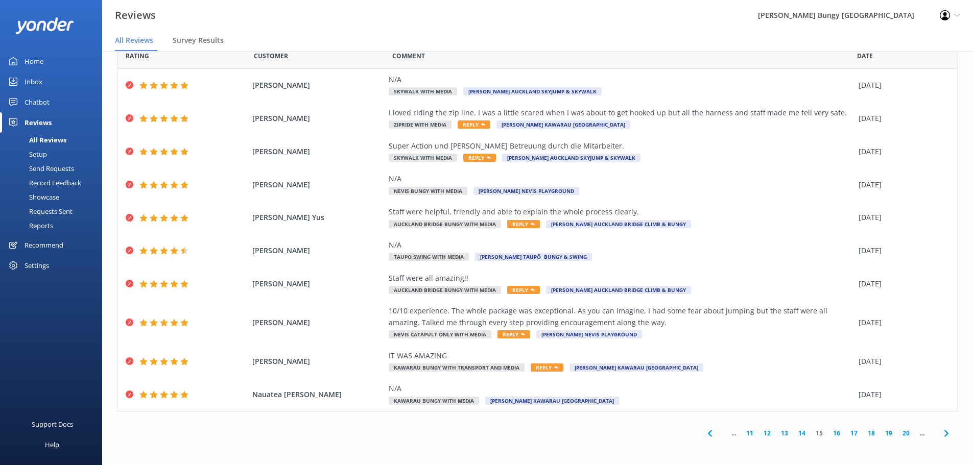
click at [944, 433] on use at bounding box center [946, 433] width 4 height 7
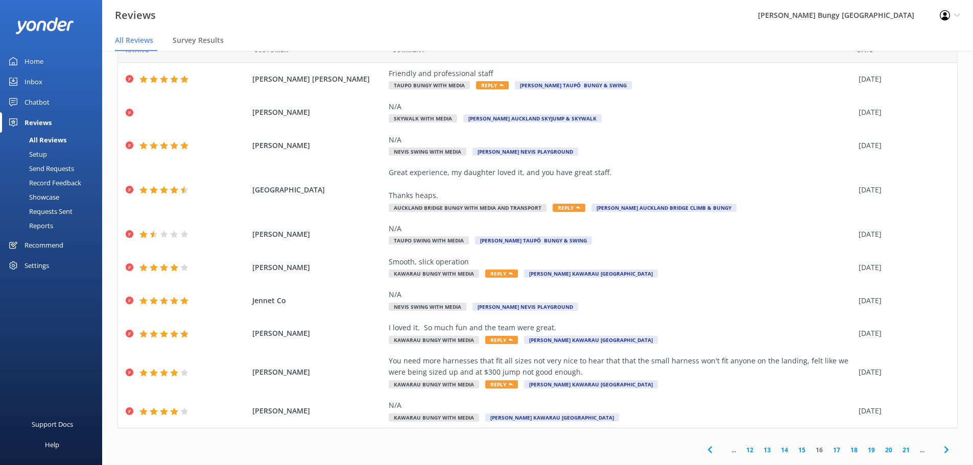
scroll to position [47, 0]
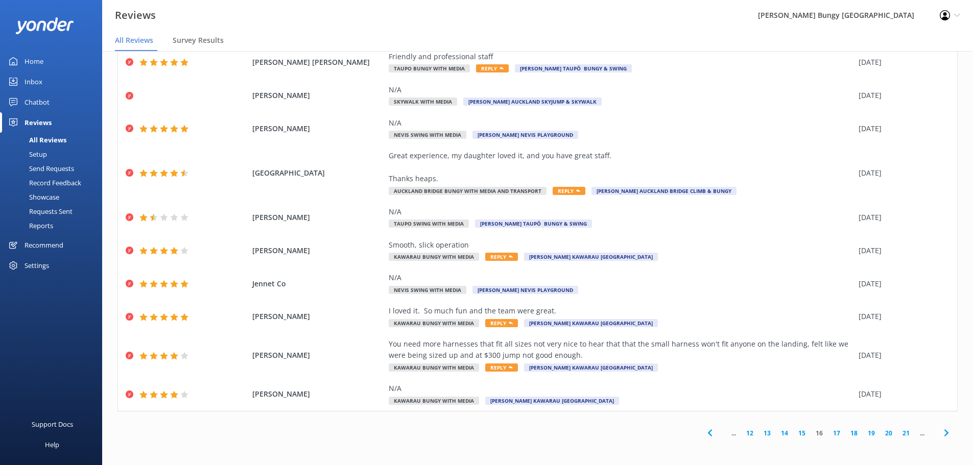
click at [940, 433] on icon at bounding box center [946, 433] width 12 height 12
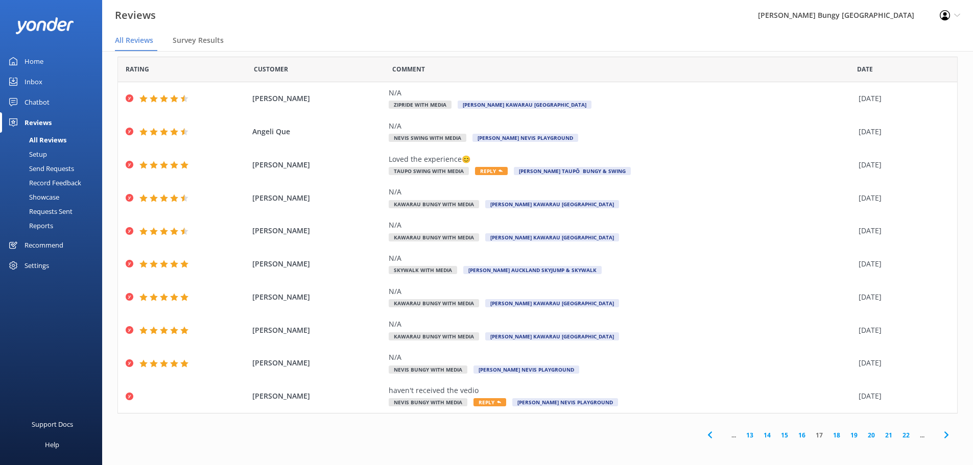
scroll to position [13, 0]
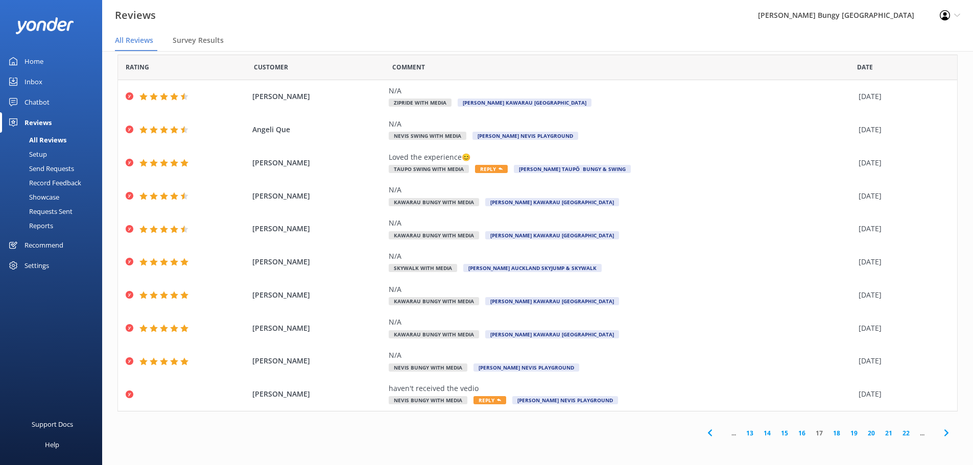
click at [940, 431] on icon at bounding box center [946, 433] width 12 height 12
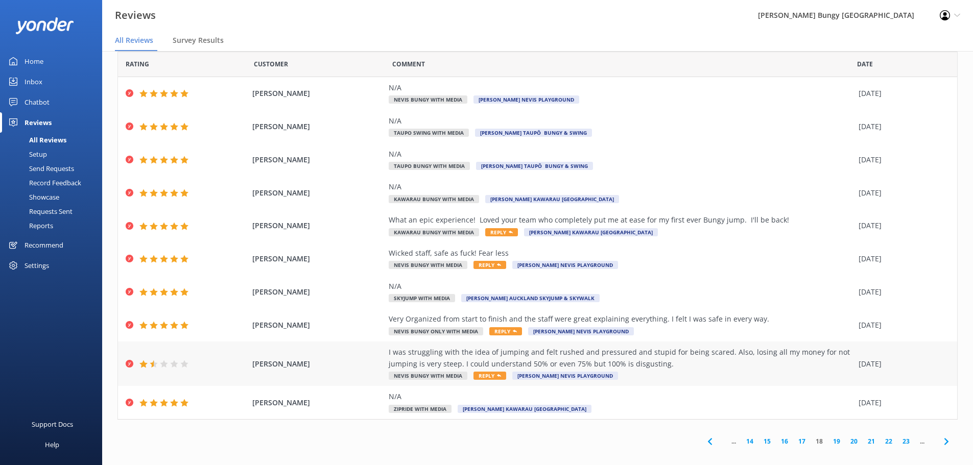
scroll to position [24, 0]
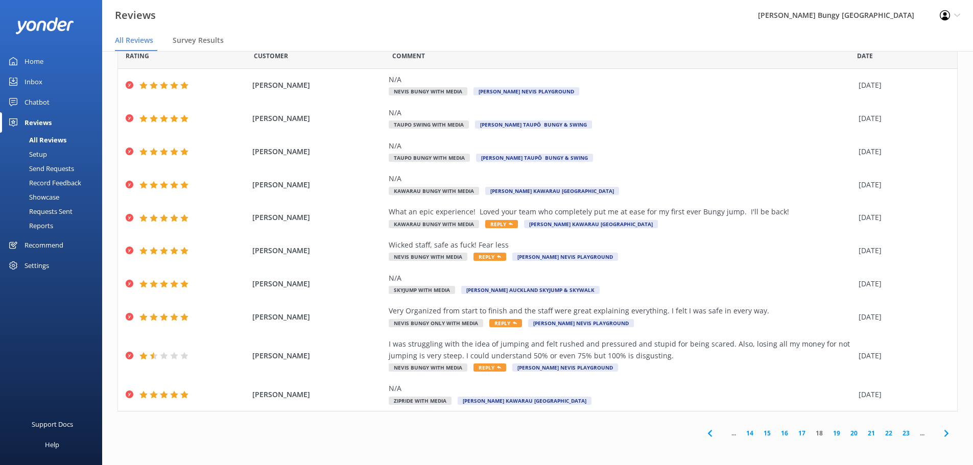
click at [940, 434] on icon at bounding box center [946, 433] width 12 height 12
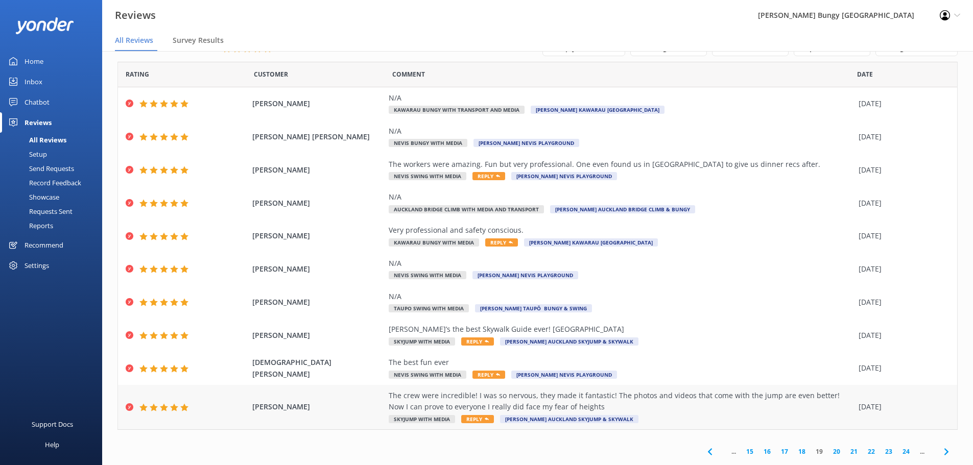
scroll to position [24, 0]
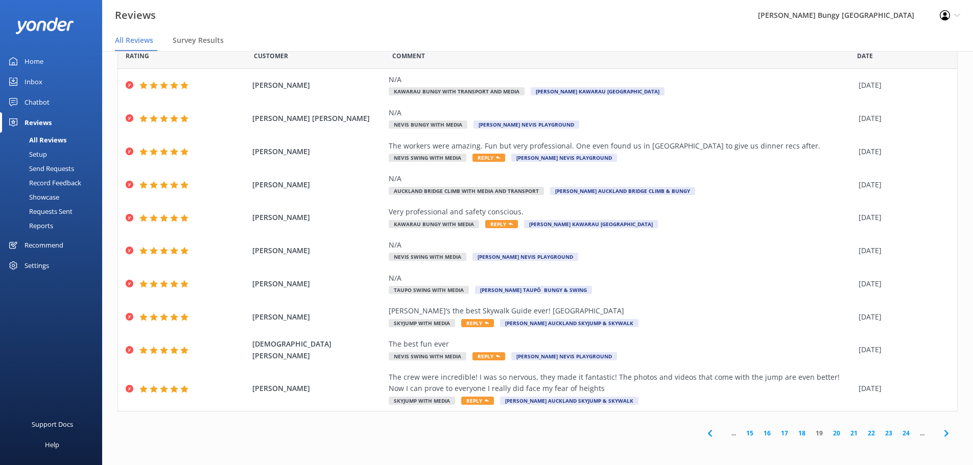
click at [940, 439] on icon at bounding box center [946, 433] width 12 height 12
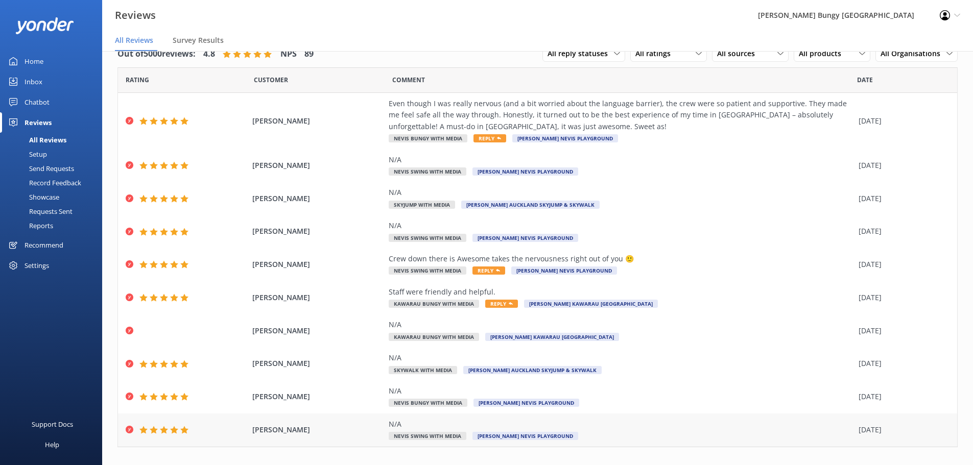
scroll to position [36, 0]
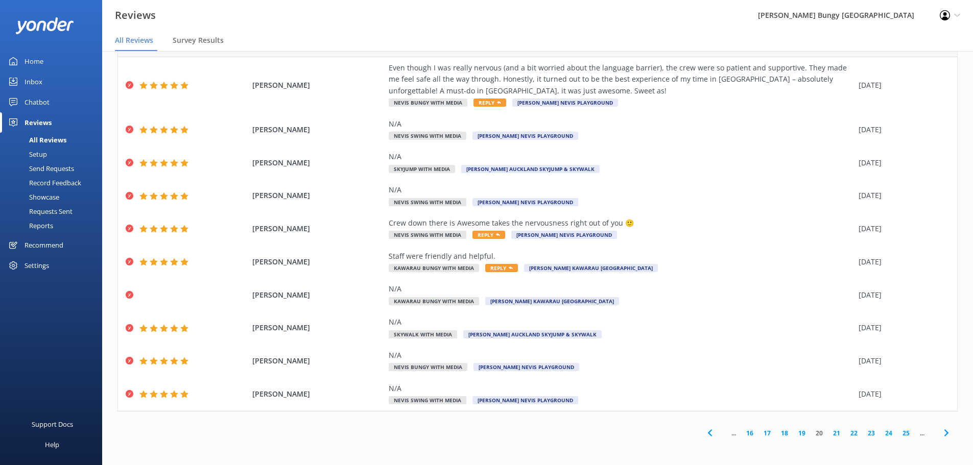
click at [829, 432] on link "21" at bounding box center [836, 433] width 17 height 10
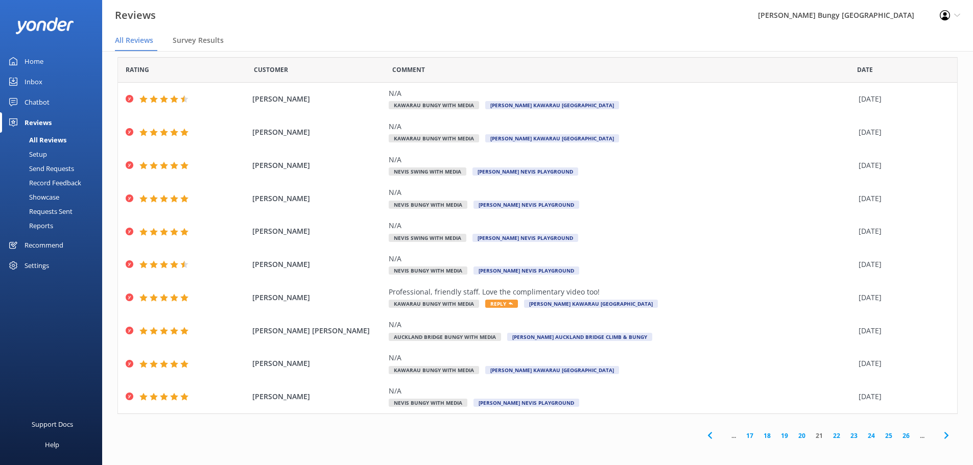
scroll to position [13, 0]
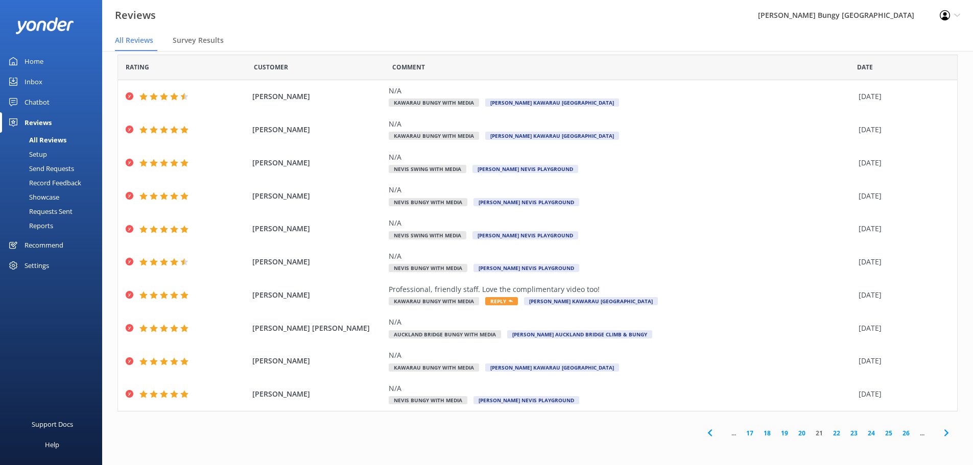
click at [832, 434] on link "22" at bounding box center [836, 433] width 17 height 10
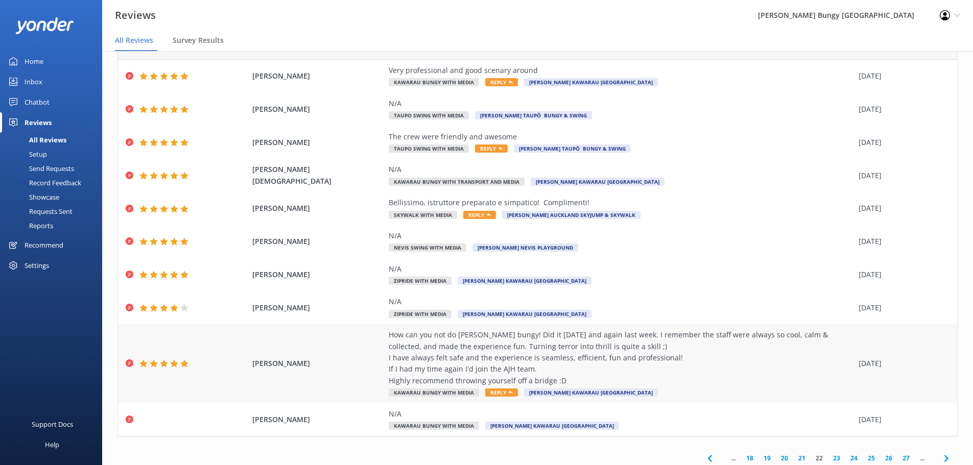
scroll to position [51, 0]
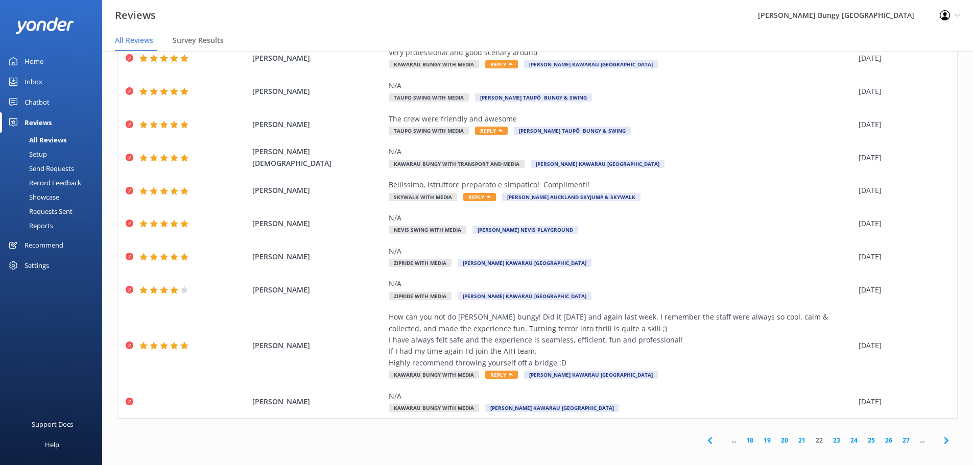
click at [940, 443] on icon at bounding box center [946, 441] width 12 height 12
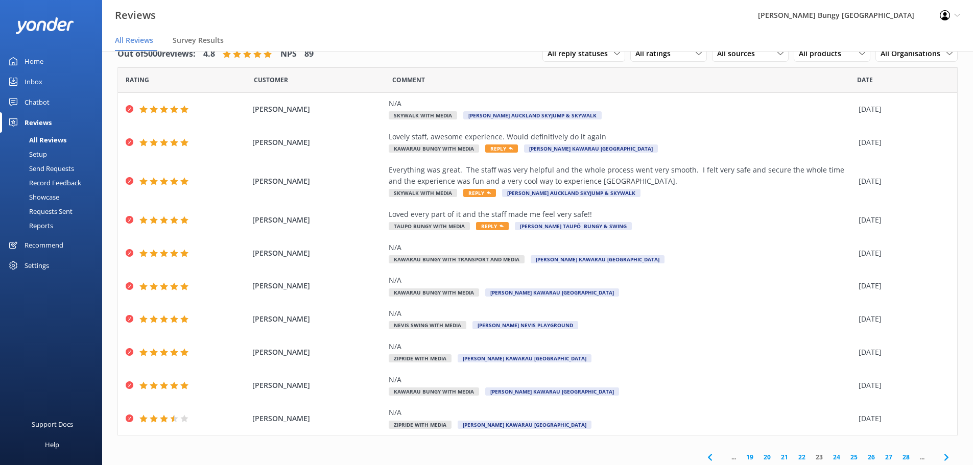
click at [69, 81] on link "Inbox" at bounding box center [51, 81] width 102 height 20
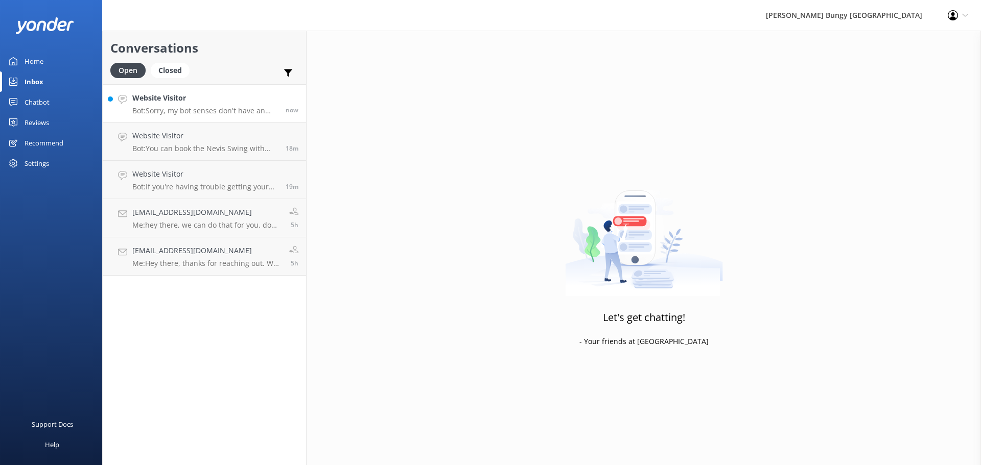
click at [233, 104] on h4 "Website Visitor" at bounding box center [205, 97] width 146 height 11
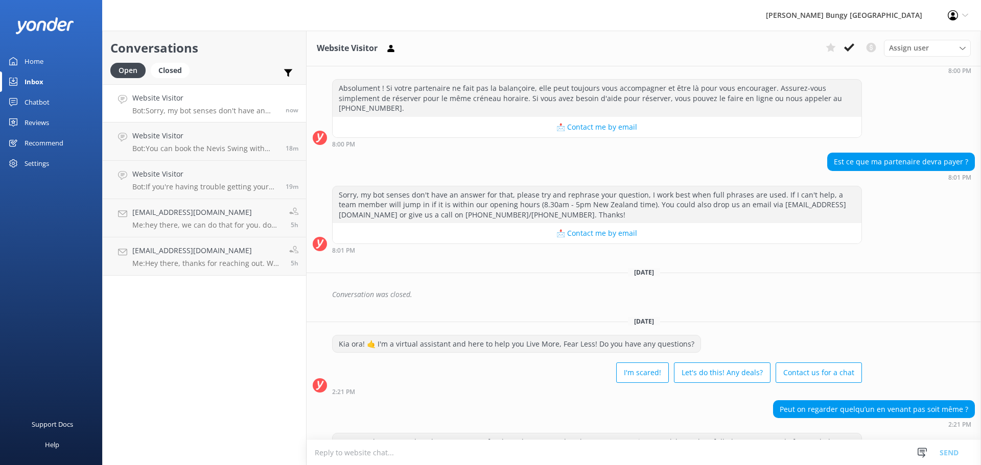
scroll to position [179, 0]
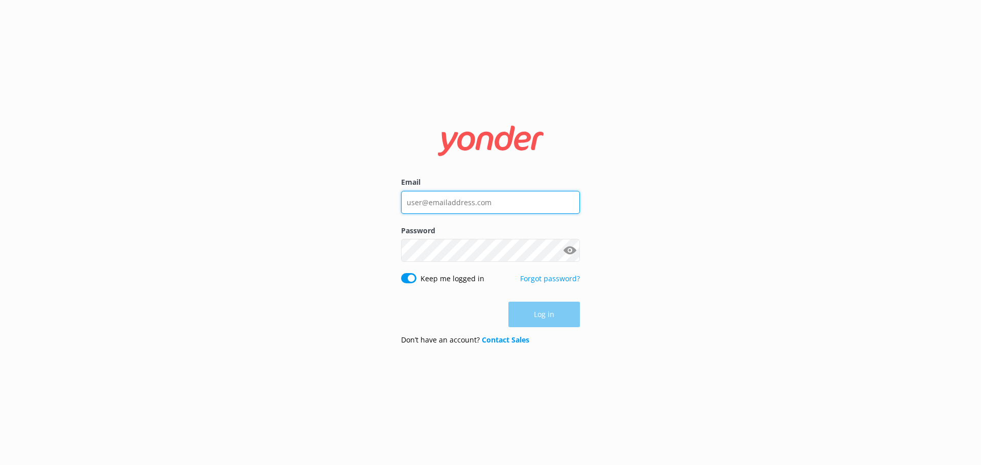
type input "[EMAIL_ADDRESS][DOMAIN_NAME]"
drag, startPoint x: 909, startPoint y: 165, endPoint x: 909, endPoint y: 146, distance: 19.9
click at [909, 165] on div "Email bungycentre@bungy.co.nz Password Show password Keep me logged in Forgot p…" at bounding box center [490, 232] width 981 height 465
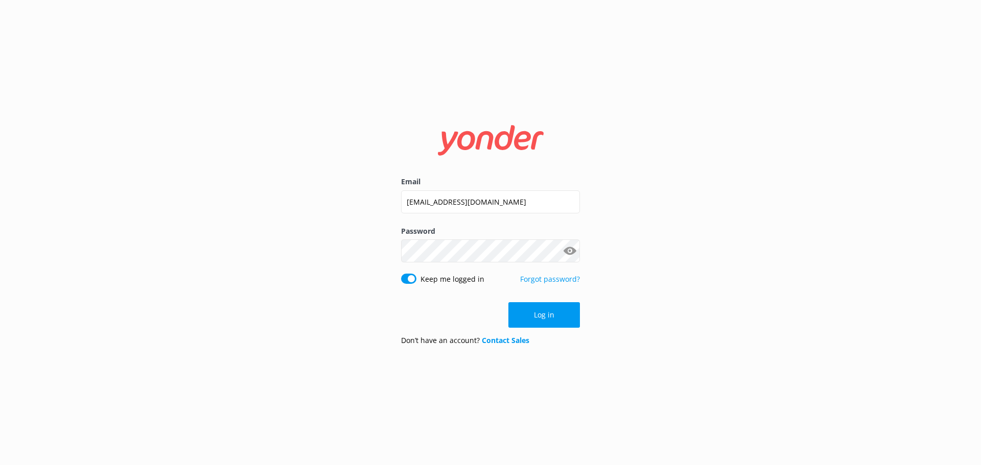
click at [694, 37] on div "Email bungycentre@bungy.co.nz Password Show password Keep me logged in Forgot p…" at bounding box center [490, 232] width 981 height 465
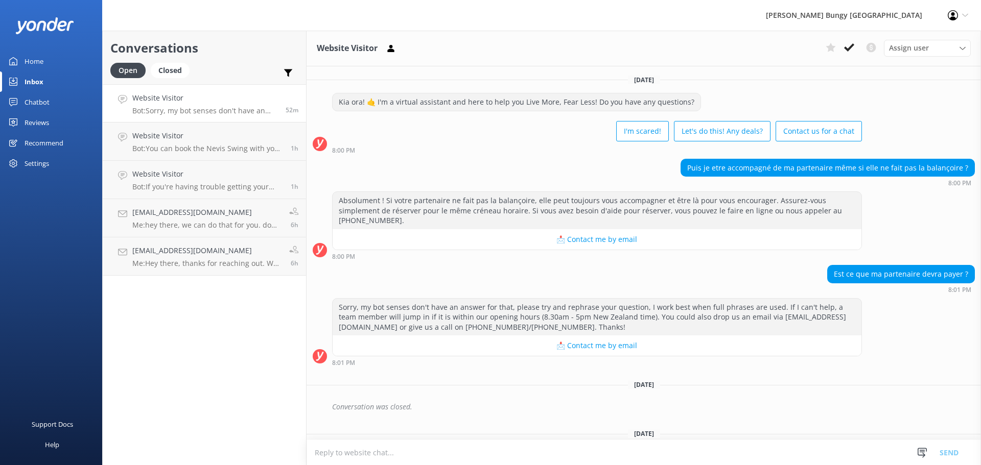
scroll to position [179, 0]
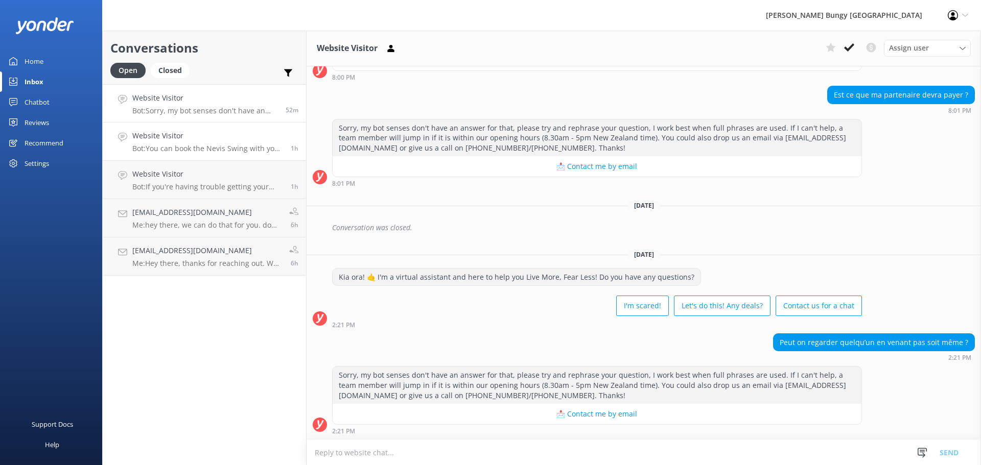
click at [161, 144] on div "Website Visitor Bot: You can book the Nevis Swing with your friend and the [PER…" at bounding box center [207, 141] width 151 height 22
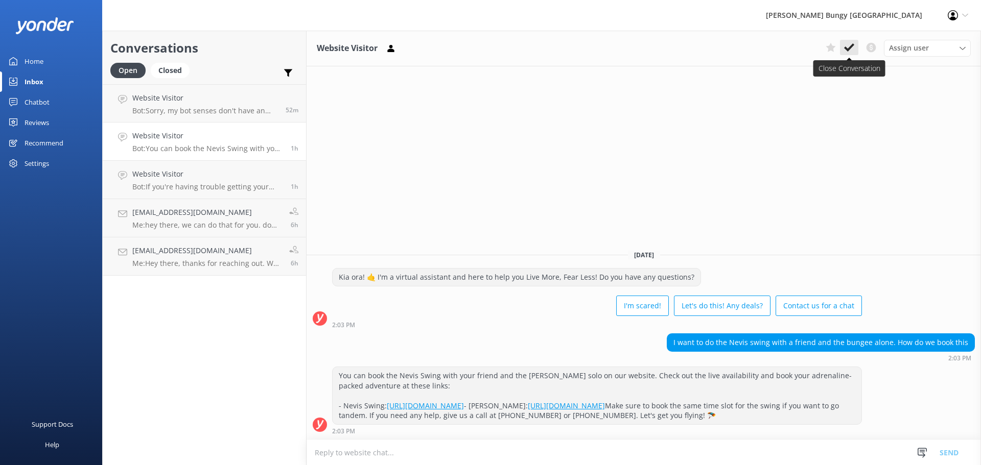
click at [851, 49] on icon at bounding box center [849, 47] width 10 height 10
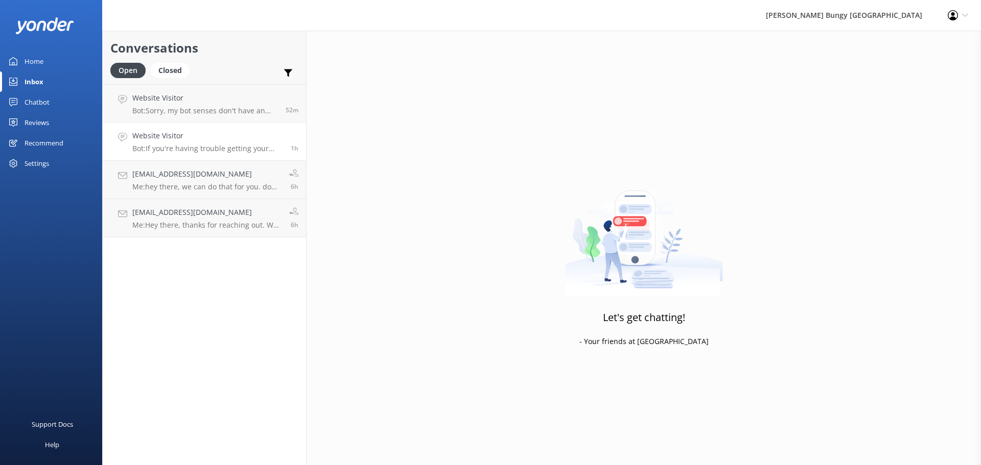
click at [227, 136] on h4 "Website Visitor" at bounding box center [207, 135] width 151 height 11
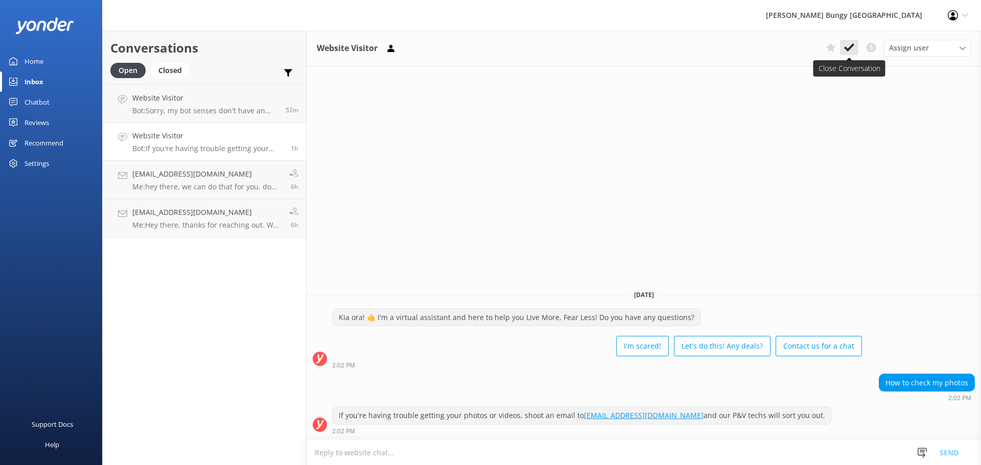
click at [850, 47] on use at bounding box center [849, 47] width 10 height 8
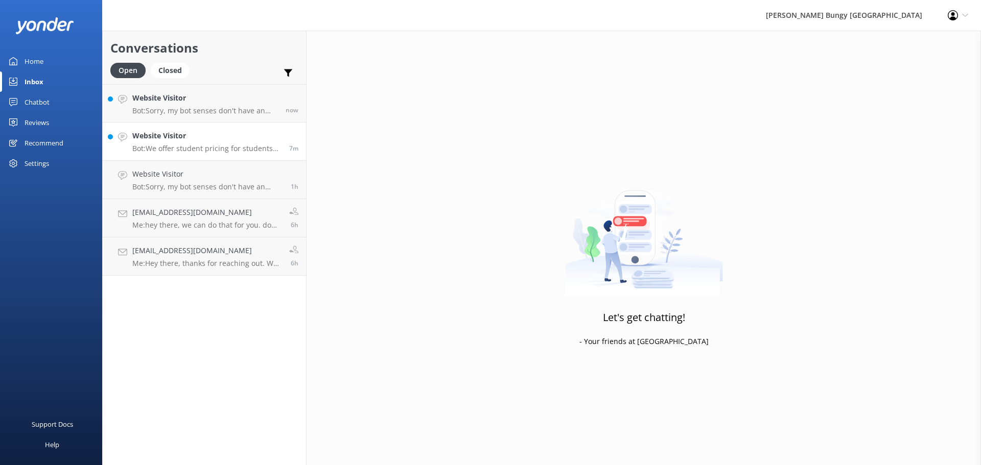
click at [243, 135] on h4 "Website Visitor" at bounding box center [206, 135] width 149 height 11
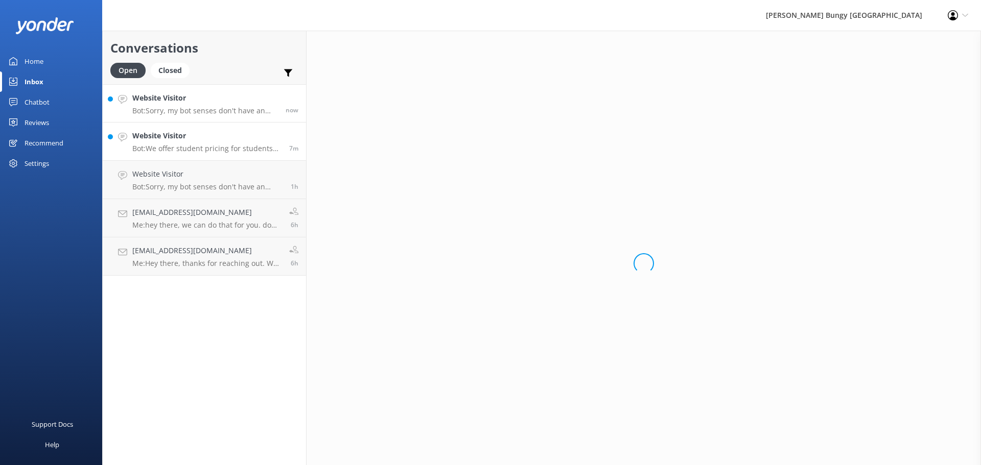
click at [242, 99] on h4 "Website Visitor" at bounding box center [205, 97] width 146 height 11
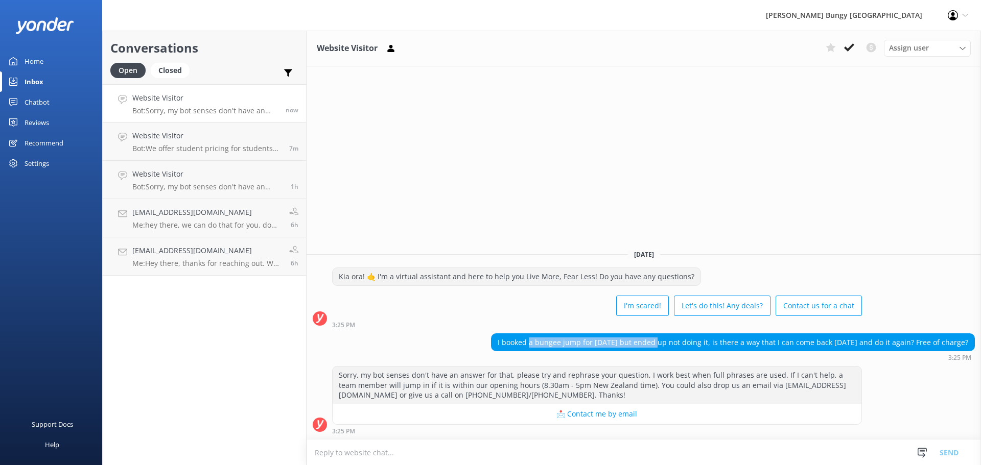
drag, startPoint x: 552, startPoint y: 346, endPoint x: 676, endPoint y: 342, distance: 124.2
click at [676, 342] on div "I booked a bungee jump for today but ended up not doing it, is there a way that…" at bounding box center [732, 342] width 483 height 17
click at [775, 457] on textarea at bounding box center [643, 452] width 674 height 25
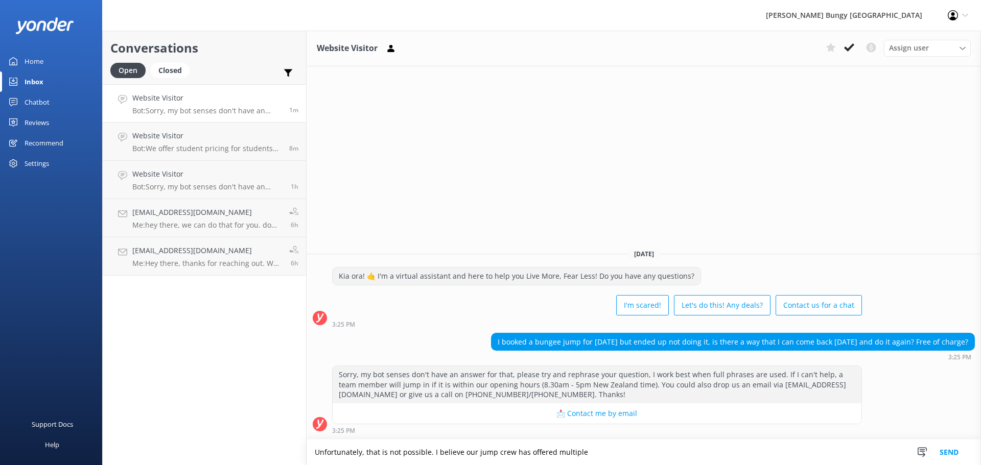
drag, startPoint x: 703, startPoint y: 465, endPoint x: 264, endPoint y: 489, distance: 440.4
click at [264, 465] on html "AJ Hackett Bungy New Zealand Profile Settings Logout Home Inbox Chatbot Content…" at bounding box center [490, 232] width 981 height 465
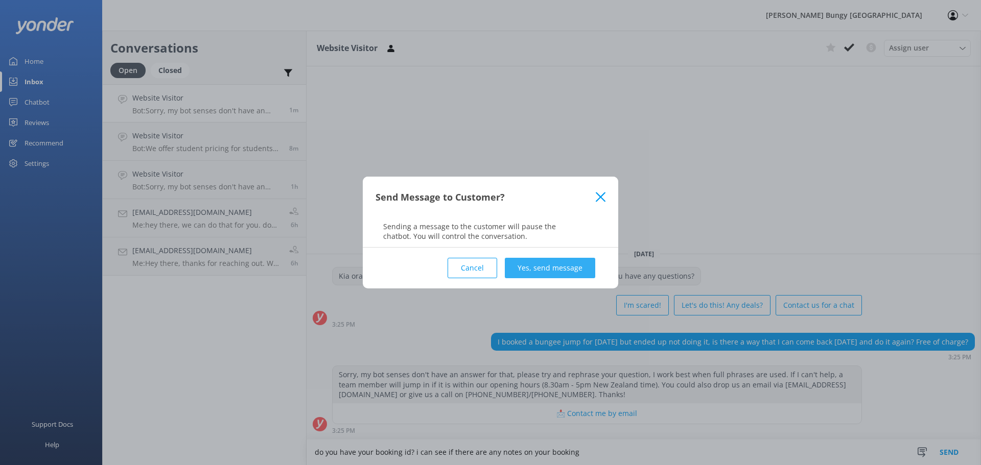
type textarea "do you have your booking id? i can see if there are any notes on your booking"
click at [537, 266] on button "Yes, send message" at bounding box center [550, 268] width 90 height 20
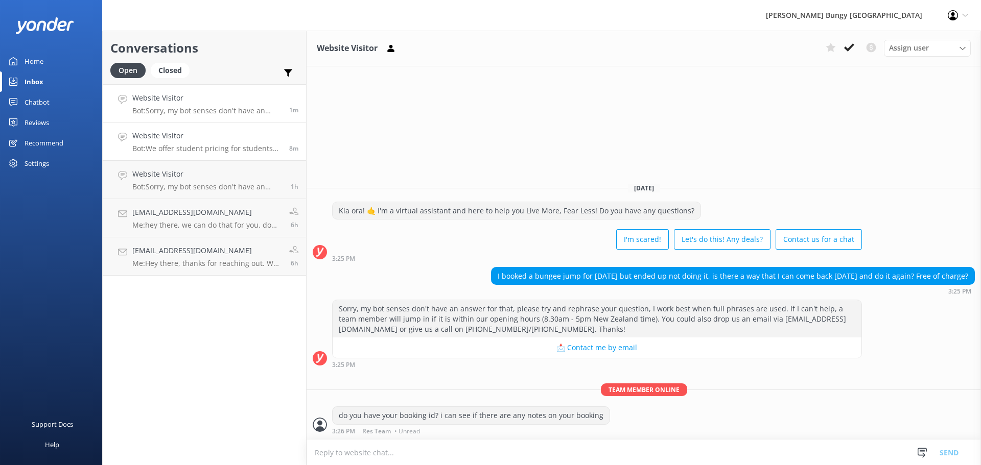
click at [223, 143] on div "Website Visitor Bot: We offer student pricing for students studying in domestic…" at bounding box center [206, 141] width 149 height 22
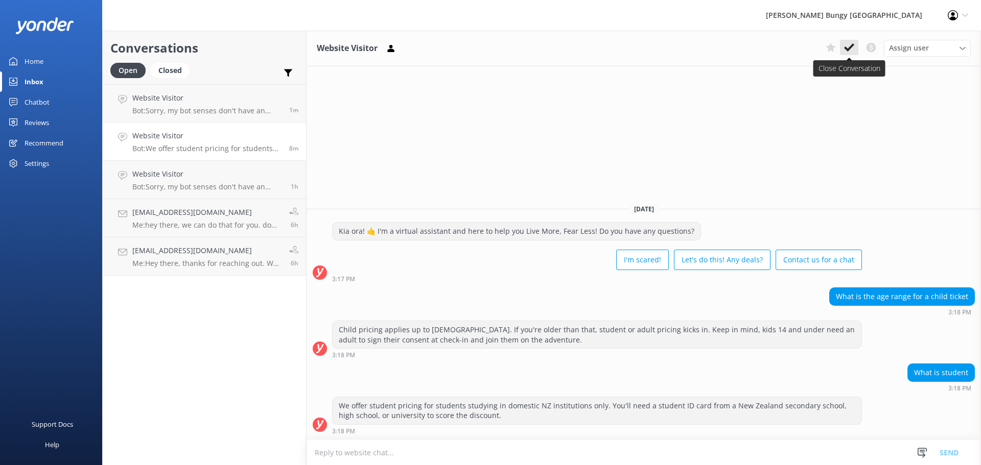
click at [854, 49] on button at bounding box center [849, 47] width 18 height 15
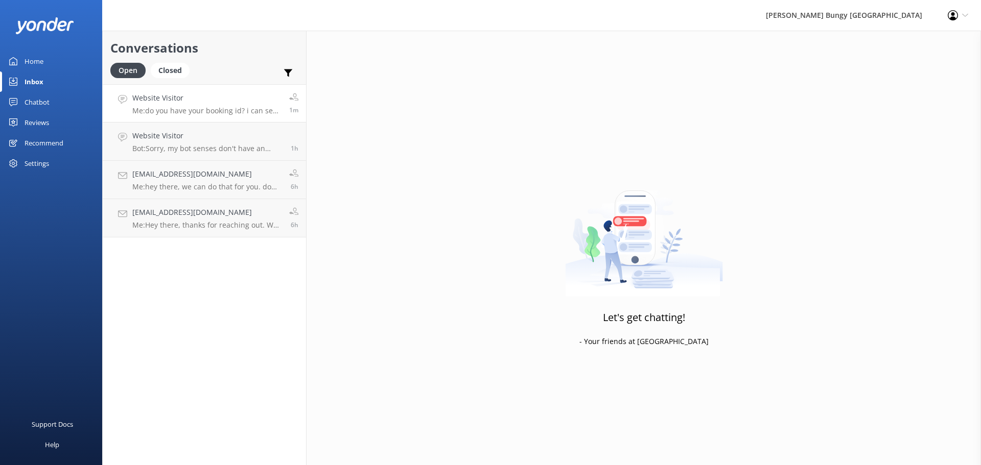
click at [274, 102] on h4 "Website Visitor" at bounding box center [206, 97] width 149 height 11
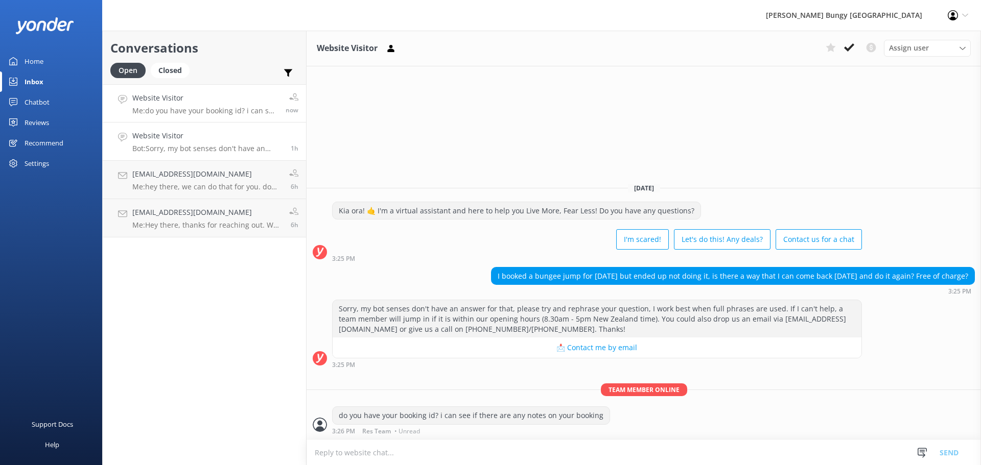
click at [222, 157] on link "Website Visitor Bot: Sorry, my bot senses don't have an answer for that, please…" at bounding box center [204, 142] width 203 height 38
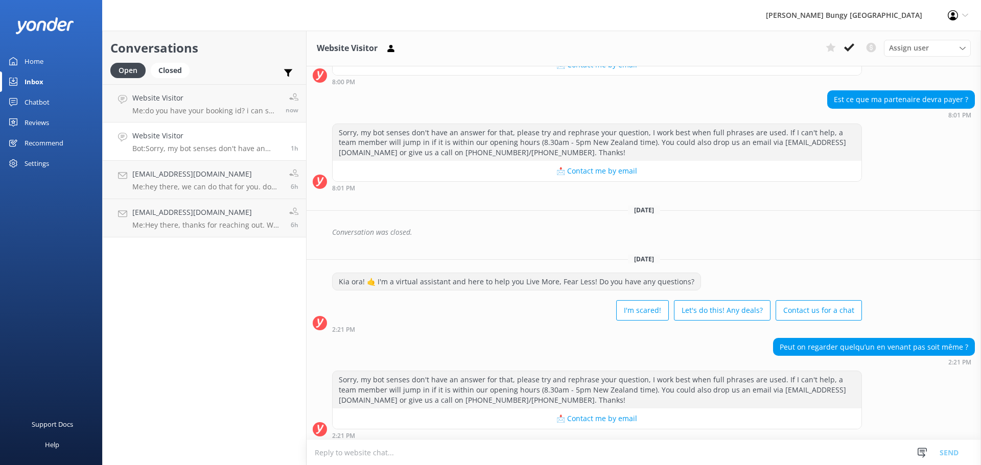
scroll to position [179, 0]
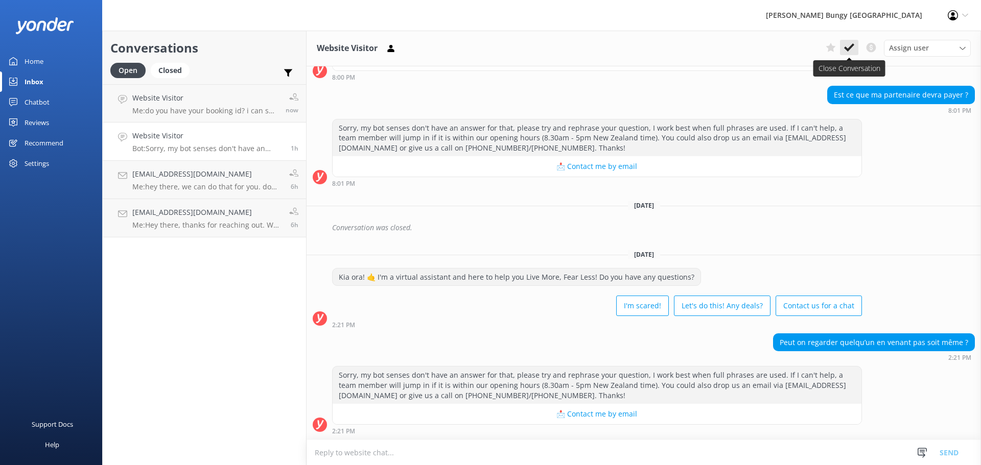
click at [848, 49] on use at bounding box center [849, 47] width 10 height 8
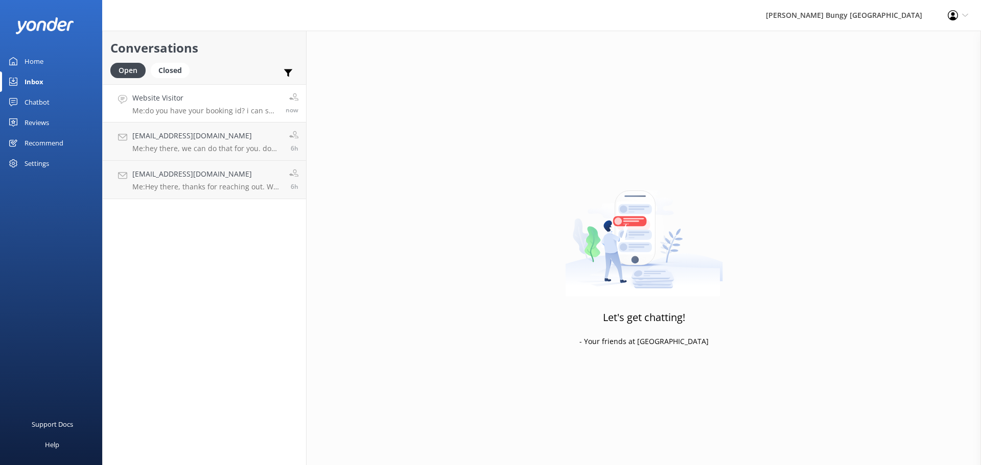
click at [266, 110] on p "Me: do you have your booking id? i can see if there are any notes on your booki…" at bounding box center [205, 110] width 146 height 9
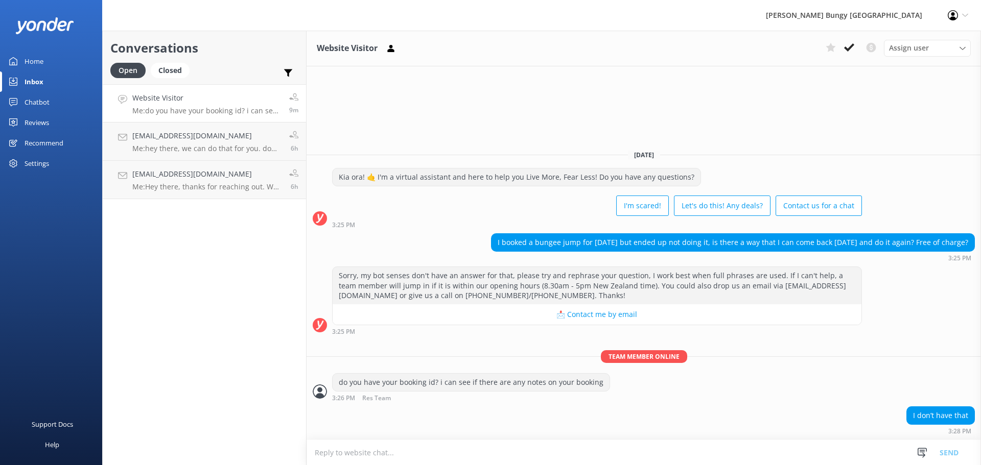
click at [709, 448] on textarea at bounding box center [643, 452] width 674 height 25
type textarea "name at least?"
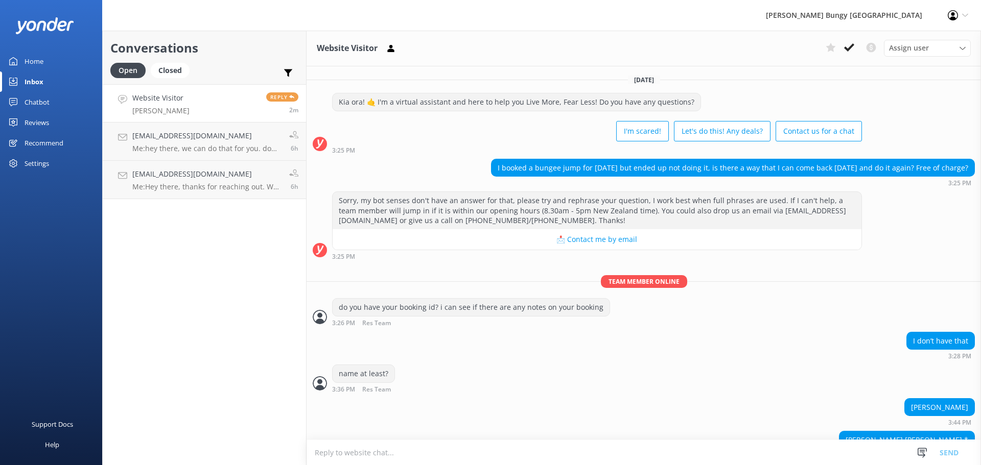
scroll to position [25, 0]
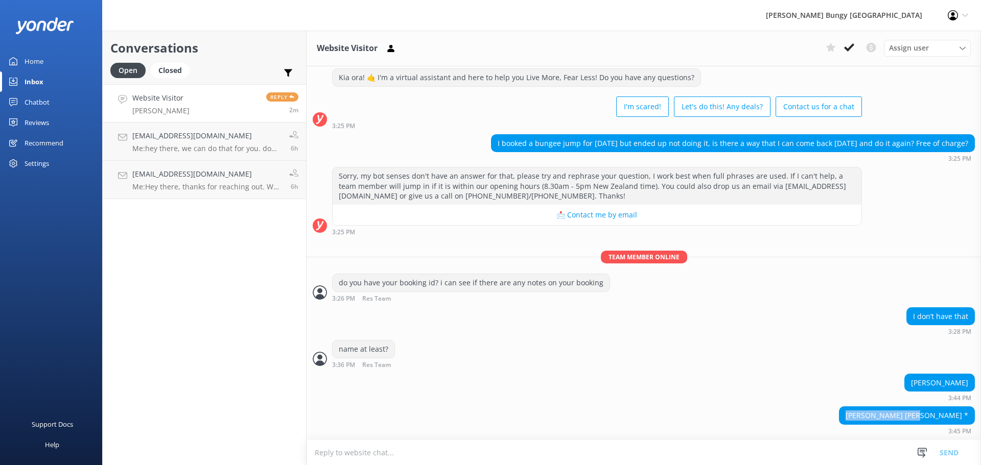
drag, startPoint x: 890, startPoint y: 414, endPoint x: 955, endPoint y: 419, distance: 65.1
click at [955, 419] on div "Jesse Wilson young *" at bounding box center [906, 415] width 135 height 17
copy div "Jesse Wilson young"
click at [541, 451] on textarea at bounding box center [643, 452] width 674 height 25
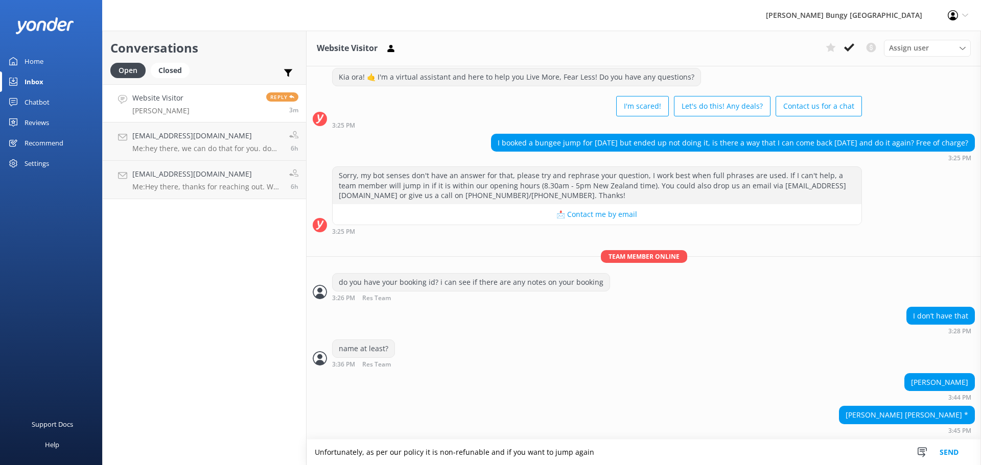
drag, startPoint x: 485, startPoint y: 458, endPoint x: 472, endPoint y: 452, distance: 14.2
drag, startPoint x: 604, startPoint y: 457, endPoint x: 515, endPoint y: 452, distance: 89.0
click at [515, 452] on textarea "Unfortunately, as per our policy it is non-refundable and if you want to jump a…" at bounding box center [643, 453] width 674 height 26
type textarea "Unfortunately, as per our policy it is non-refundable and you will need to re-b…"
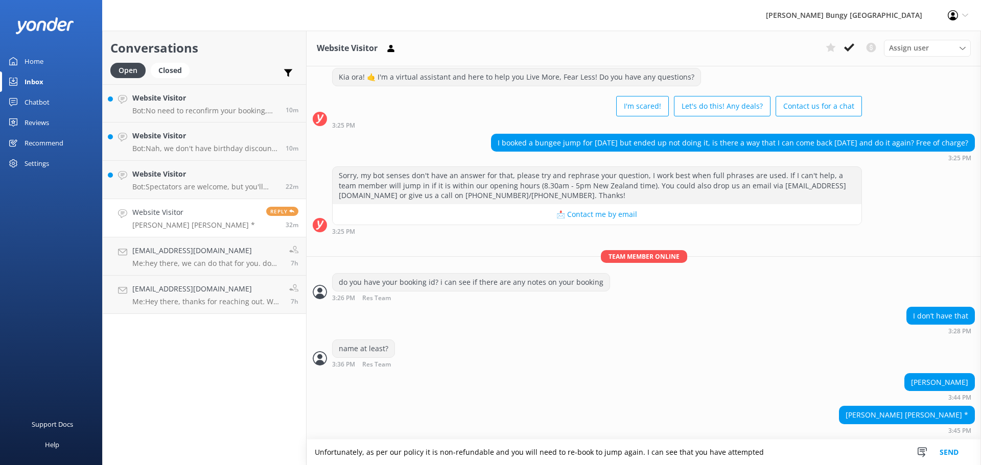
drag, startPoint x: 798, startPoint y: 458, endPoint x: 273, endPoint y: 442, distance: 524.7
click at [273, 442] on div "Conversations Open Closed Important Converted Assigned to me Unassigned Website…" at bounding box center [541, 248] width 878 height 435
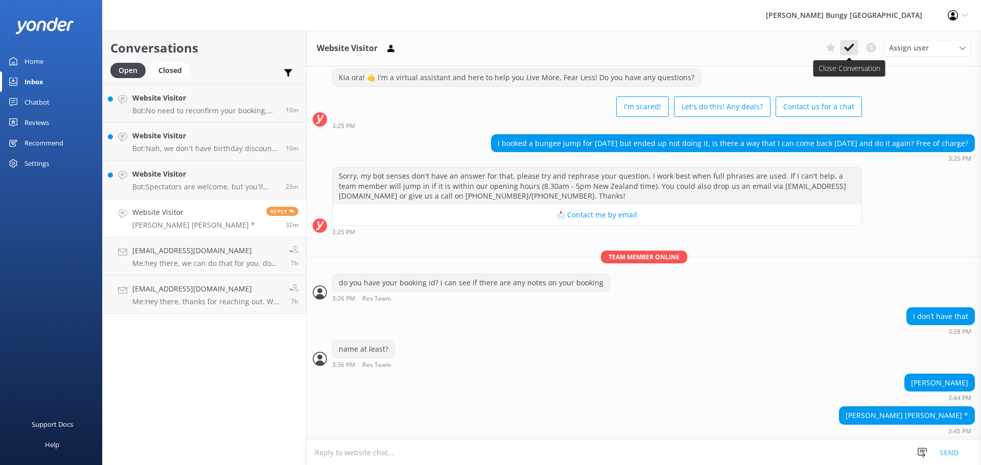
click at [850, 49] on use at bounding box center [849, 47] width 10 height 8
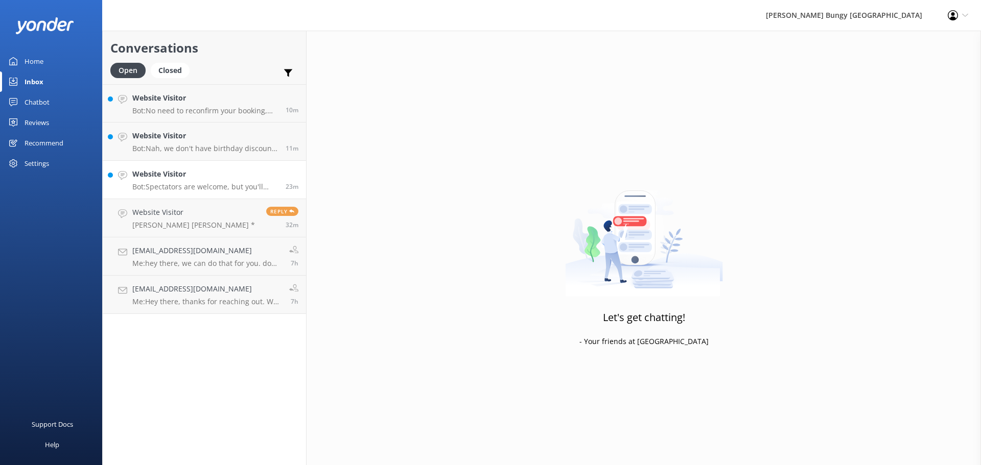
click at [178, 177] on h4 "Website Visitor" at bounding box center [205, 174] width 146 height 11
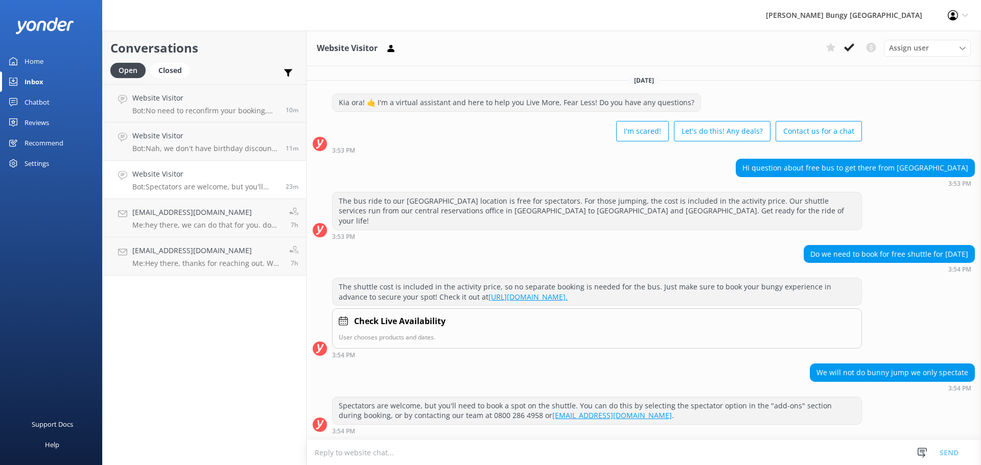
click at [178, 177] on h4 "Website Visitor" at bounding box center [205, 174] width 146 height 11
click at [853, 49] on icon at bounding box center [849, 47] width 10 height 10
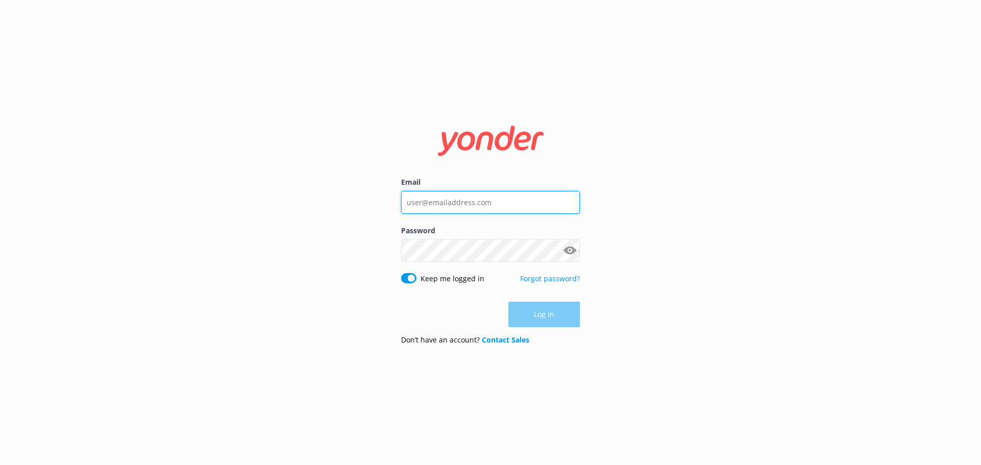
type input "[EMAIL_ADDRESS][DOMAIN_NAME]"
click at [535, 315] on div "Log in" at bounding box center [490, 315] width 179 height 26
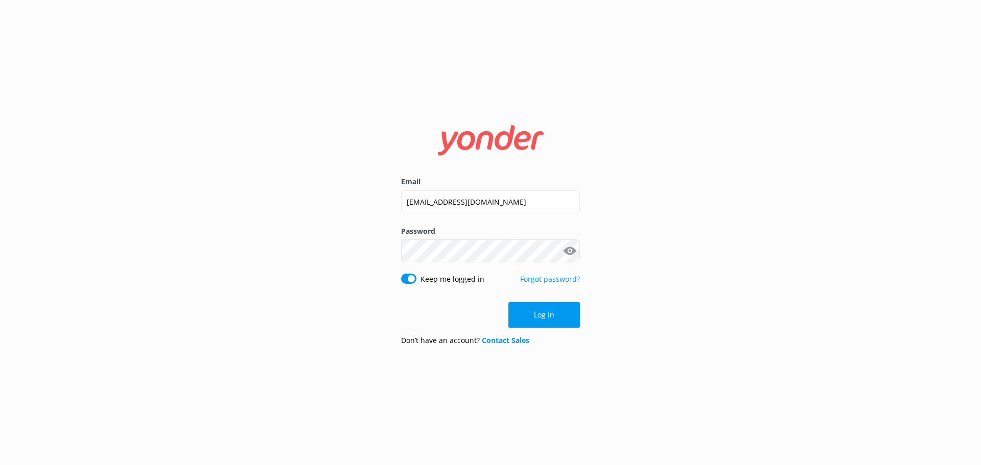
click at [535, 315] on button "Log in" at bounding box center [543, 315] width 71 height 26
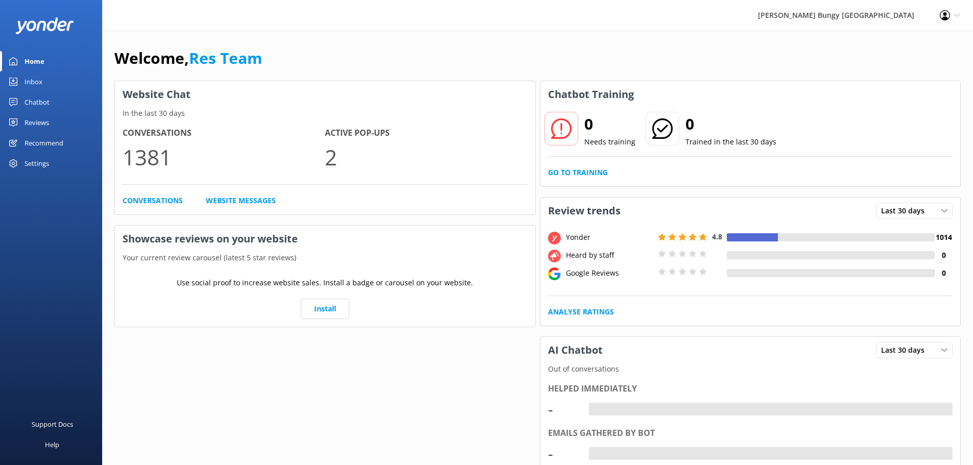
click at [46, 116] on div "Reviews" at bounding box center [37, 122] width 25 height 20
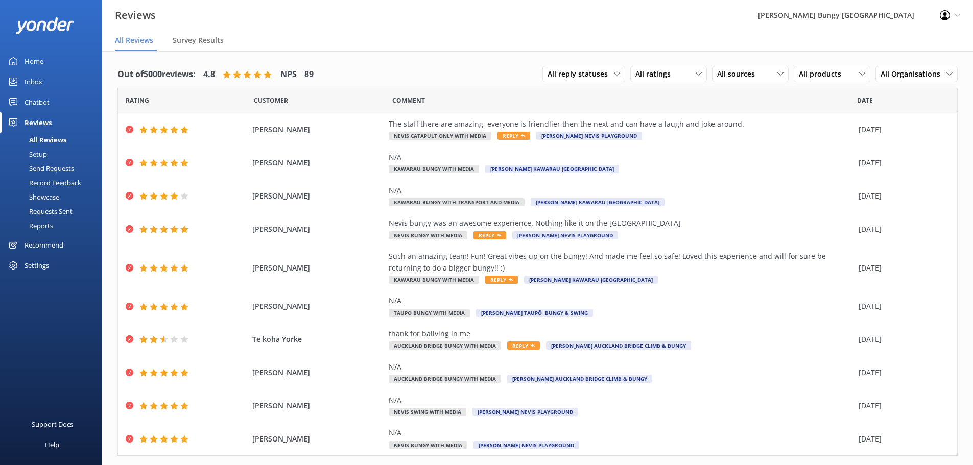
click at [56, 214] on div "Requests Sent" at bounding box center [39, 211] width 66 height 14
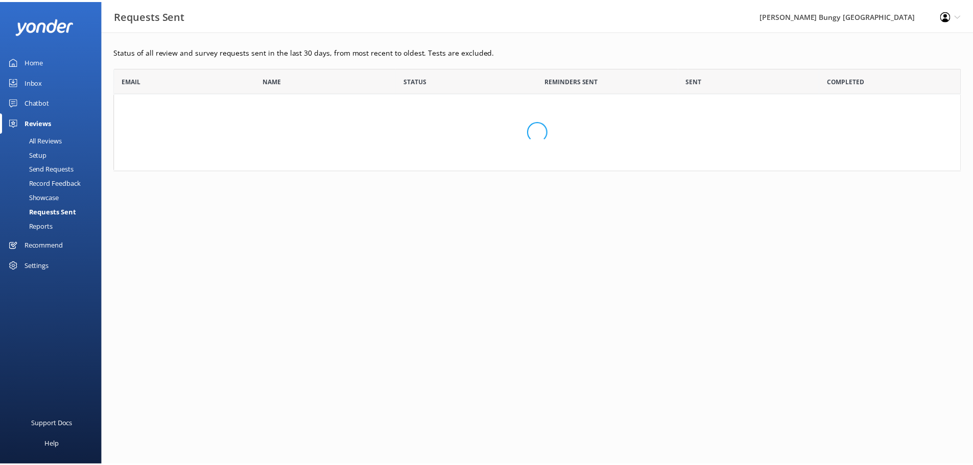
scroll to position [96, 846]
click at [60, 222] on link "Reports" at bounding box center [54, 226] width 96 height 14
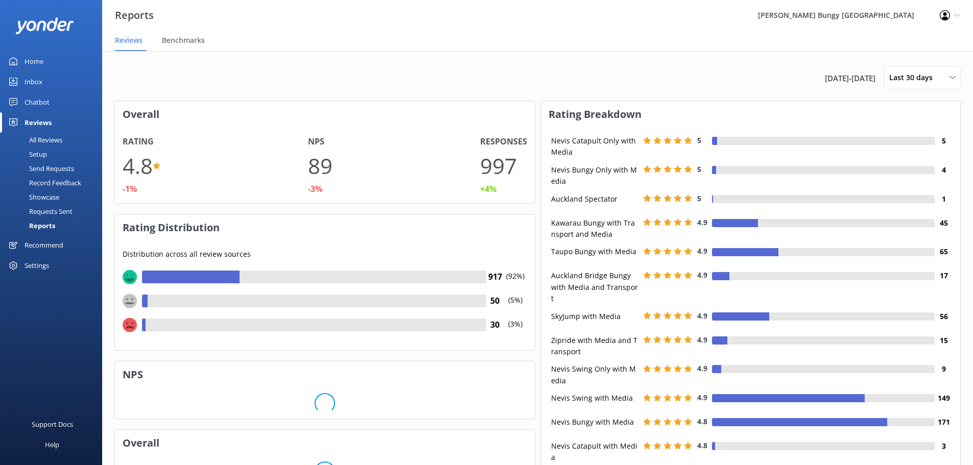
scroll to position [102, 412]
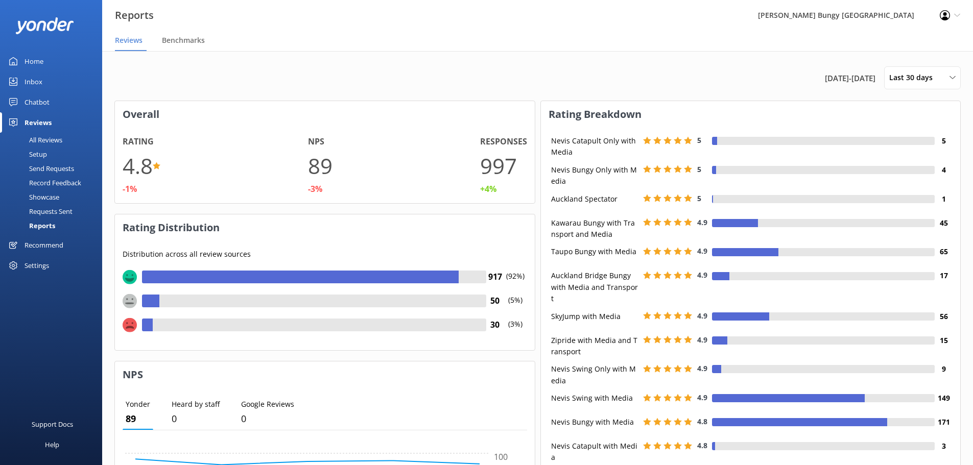
click at [44, 102] on div "Chatbot" at bounding box center [37, 102] width 25 height 20
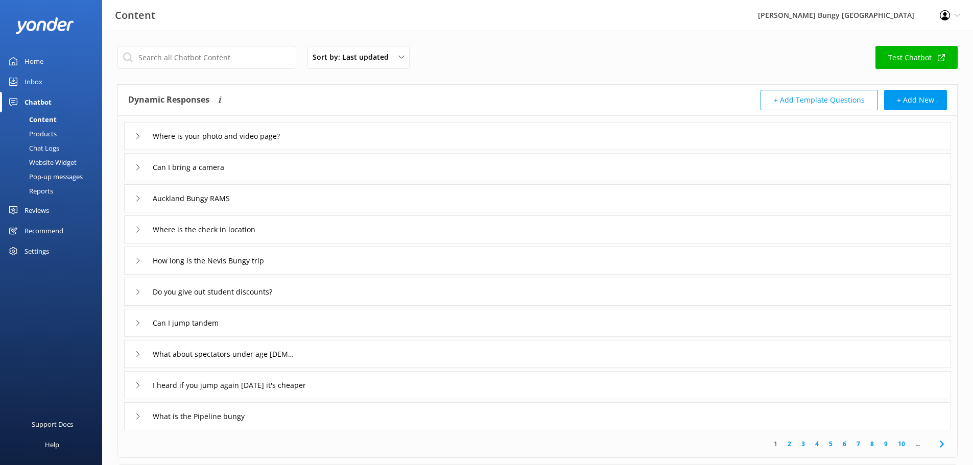
click at [55, 192] on link "Reports" at bounding box center [54, 191] width 96 height 14
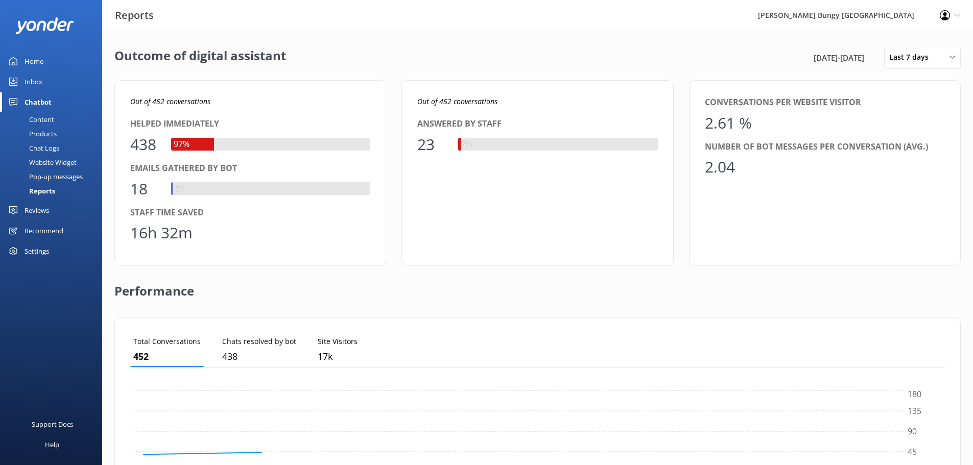
scroll to position [95, 807]
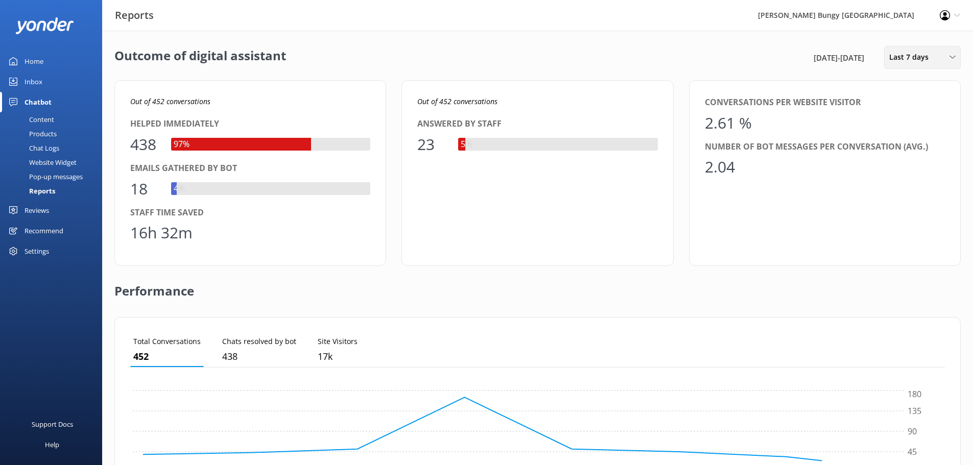
click at [928, 61] on span "Last 7 days" at bounding box center [911, 57] width 45 height 11
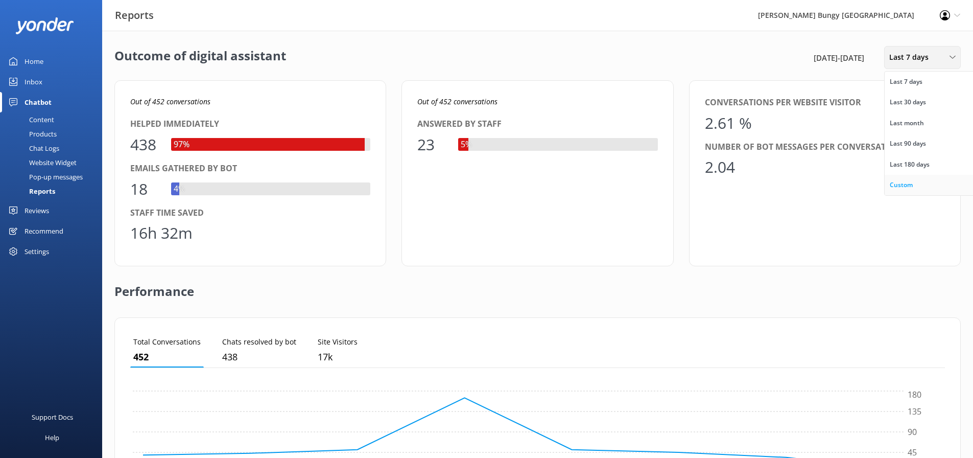
click at [904, 185] on div "Custom" at bounding box center [901, 185] width 23 height 10
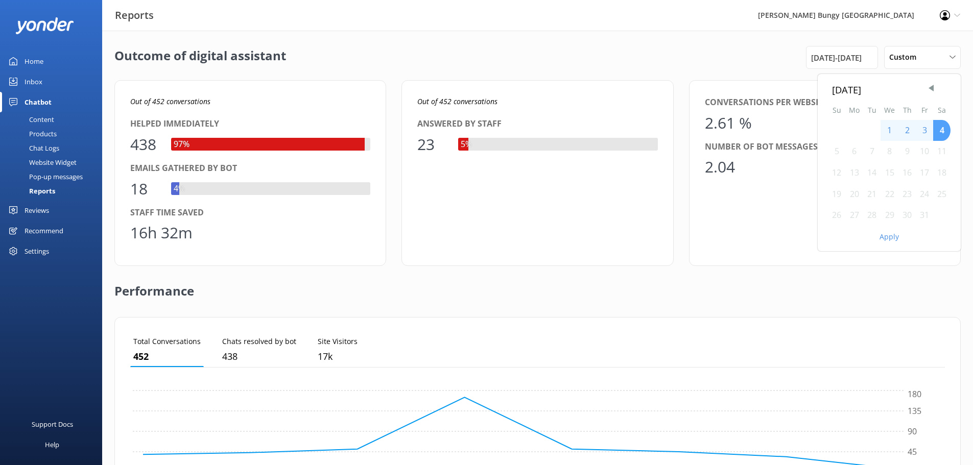
click at [938, 133] on div "4" at bounding box center [941, 130] width 17 height 21
click at [894, 234] on button "Apply" at bounding box center [888, 236] width 19 height 7
